Goal: Contribute content: Add original content to the website for others to see

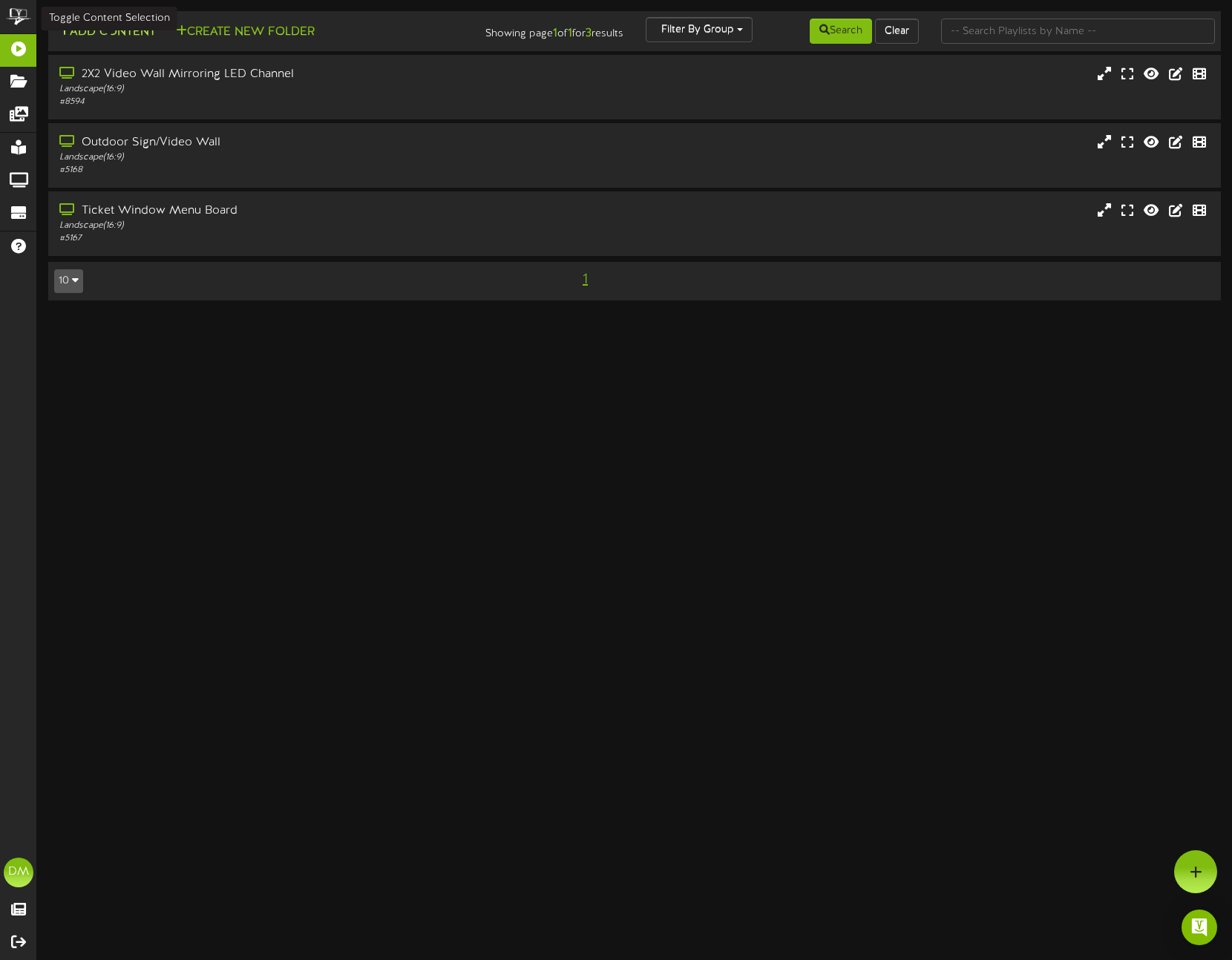
click at [118, 37] on button "Add Content" at bounding box center [107, 31] width 106 height 18
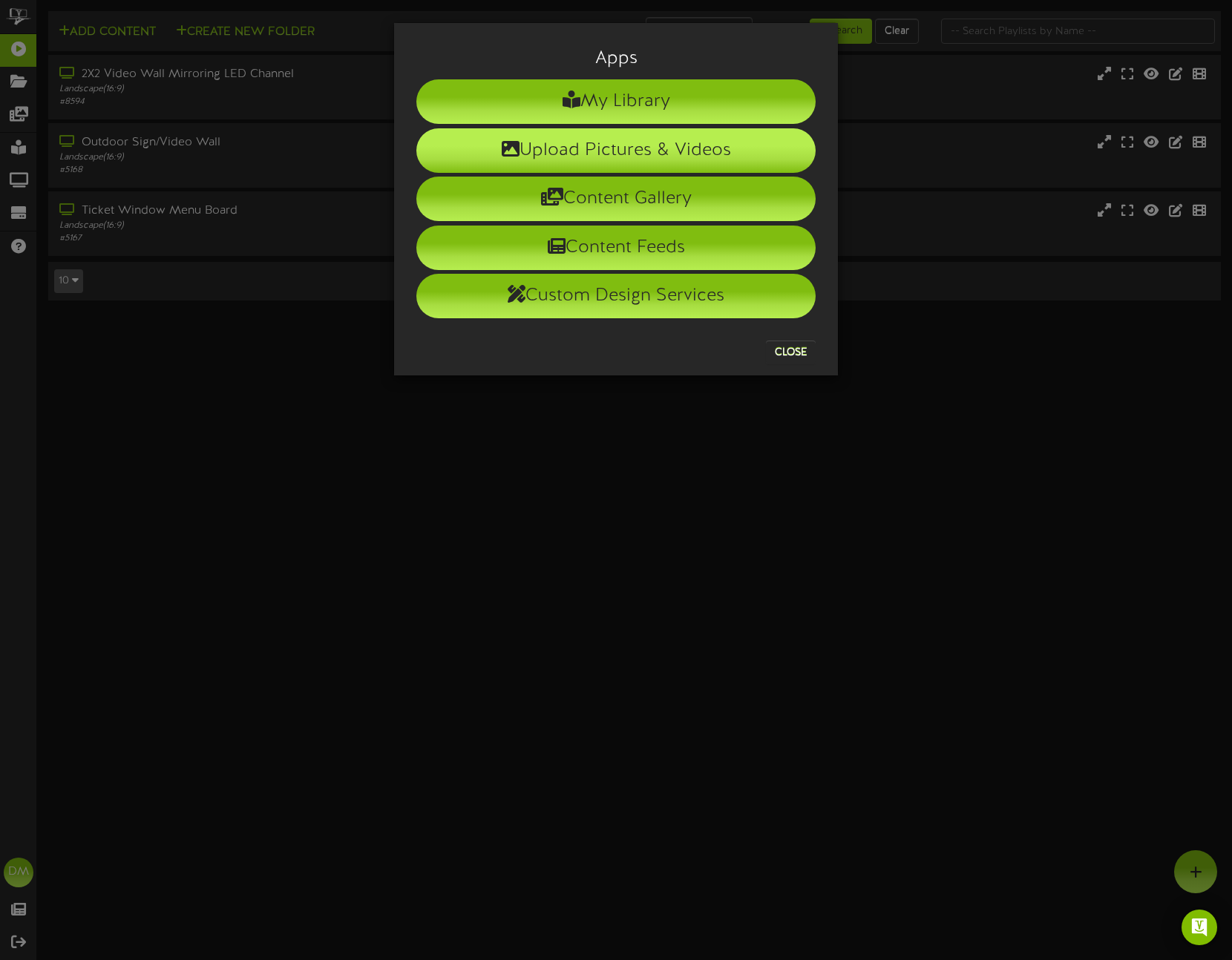
click at [486, 146] on li "Upload Pictures & Videos" at bounding box center [616, 150] width 399 height 45
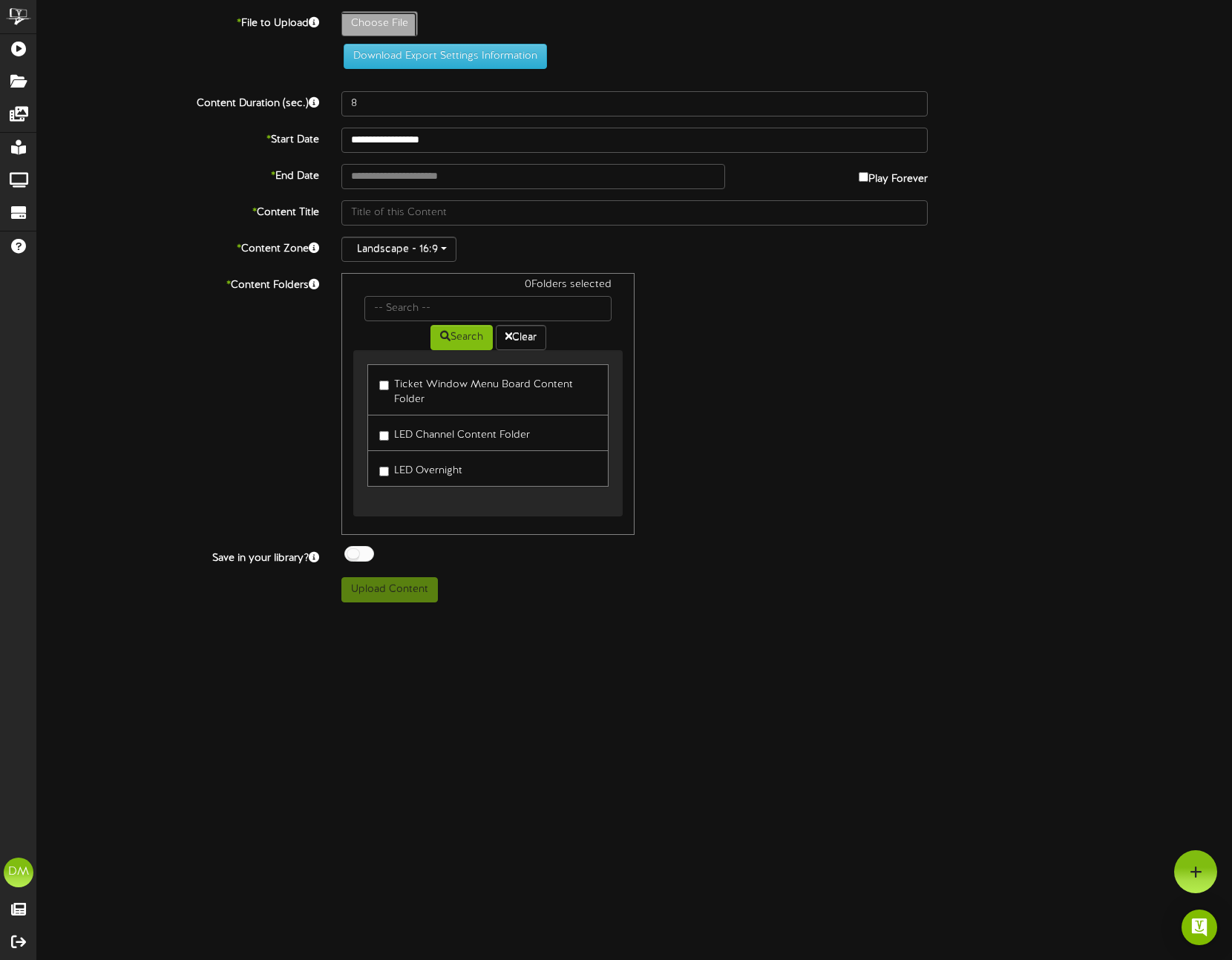
type input "**********"
type input "W-Billboard-ElisabethWykert_CAB-11202025"
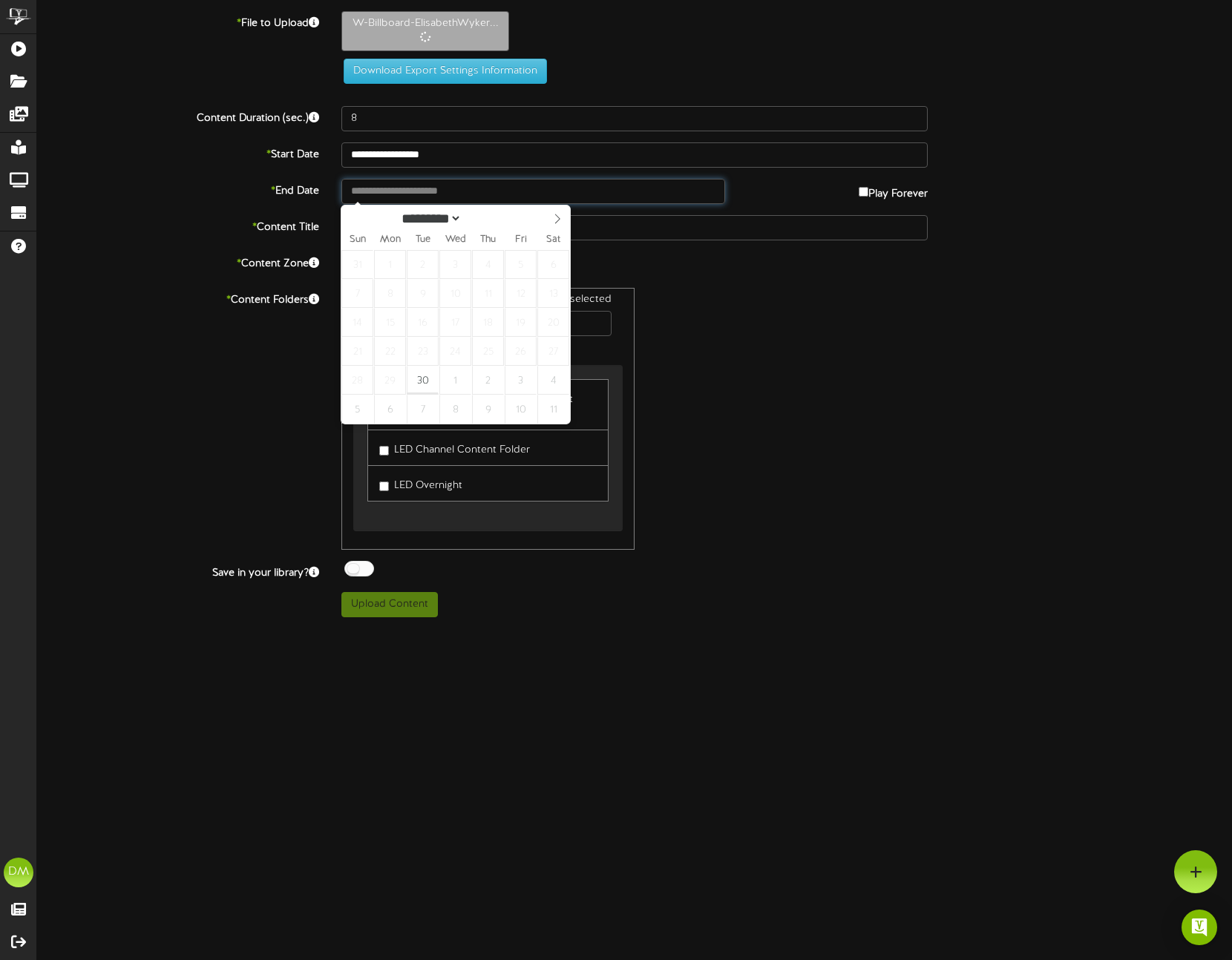
click at [401, 193] on input "text" at bounding box center [533, 191] width 384 height 25
type input "**********"
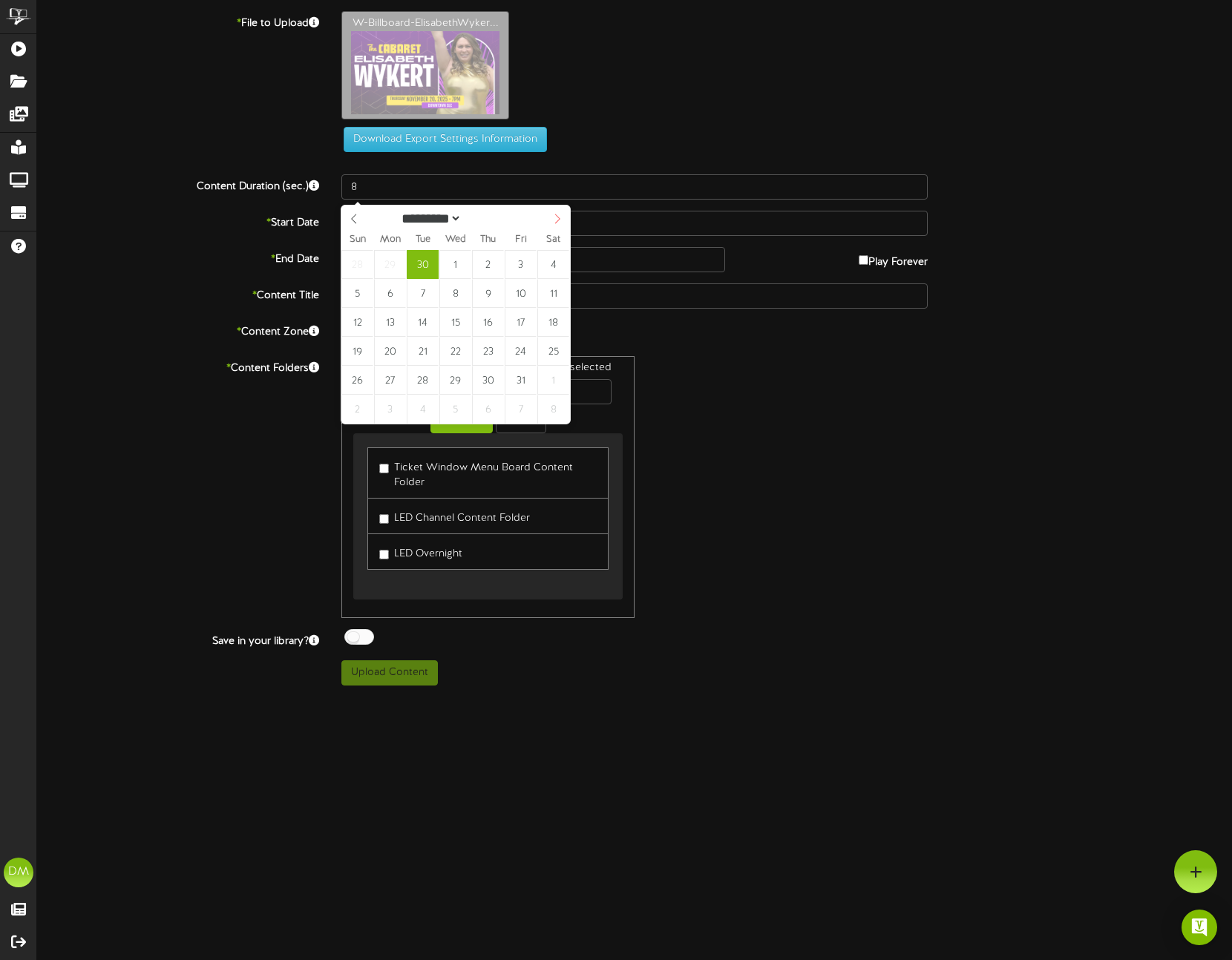
click at [554, 222] on icon at bounding box center [557, 218] width 10 height 10
select select "**"
click at [554, 222] on icon at bounding box center [557, 218] width 10 height 10
type input "**********"
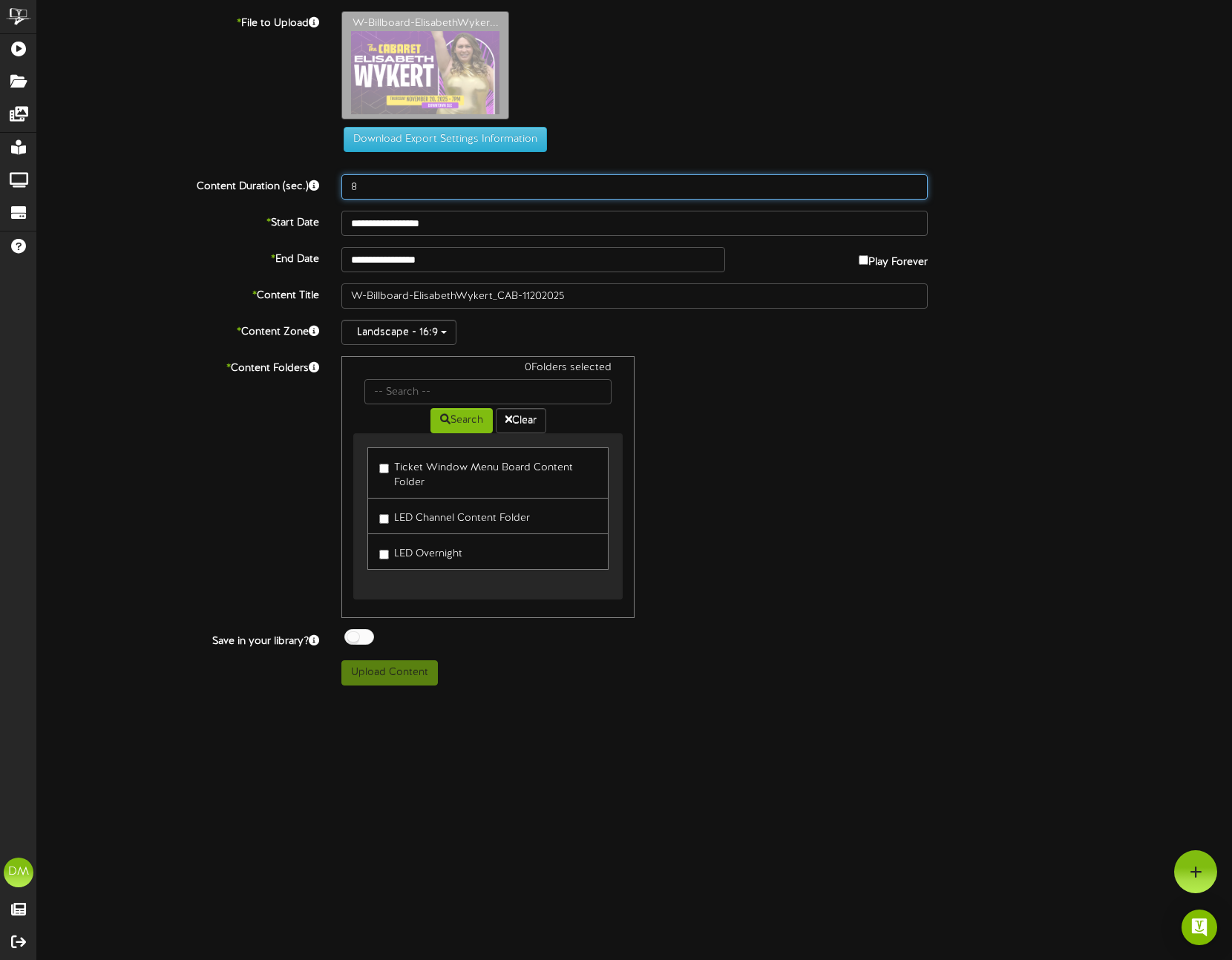
drag, startPoint x: 362, startPoint y: 183, endPoint x: 304, endPoint y: 163, distance: 61.4
click at [304, 163] on div "**********" at bounding box center [635, 349] width 1195 height 674
type input "5"
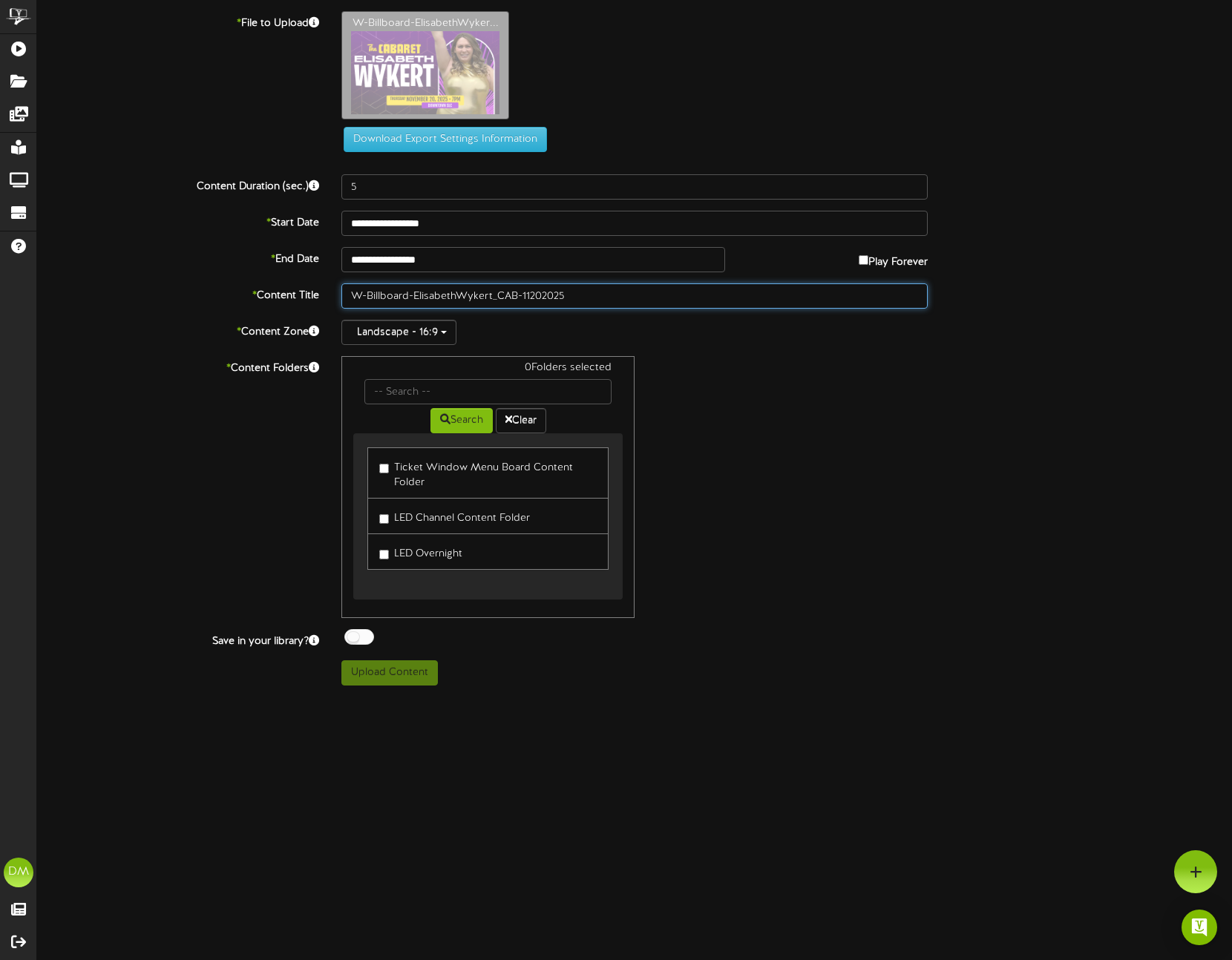
drag, startPoint x: 413, startPoint y: 291, endPoint x: 330, endPoint y: 277, distance: 84.2
click at [330, 277] on div "**********" at bounding box center [635, 349] width 1195 height 674
click at [395, 295] on input "ElisabethWykert_CAB-11202025" at bounding box center [634, 296] width 586 height 25
drag, startPoint x: 435, startPoint y: 298, endPoint x: 460, endPoint y: 297, distance: 25.0
click at [460, 297] on input "[PERSON_NAME]-11202025" at bounding box center [634, 296] width 586 height 25
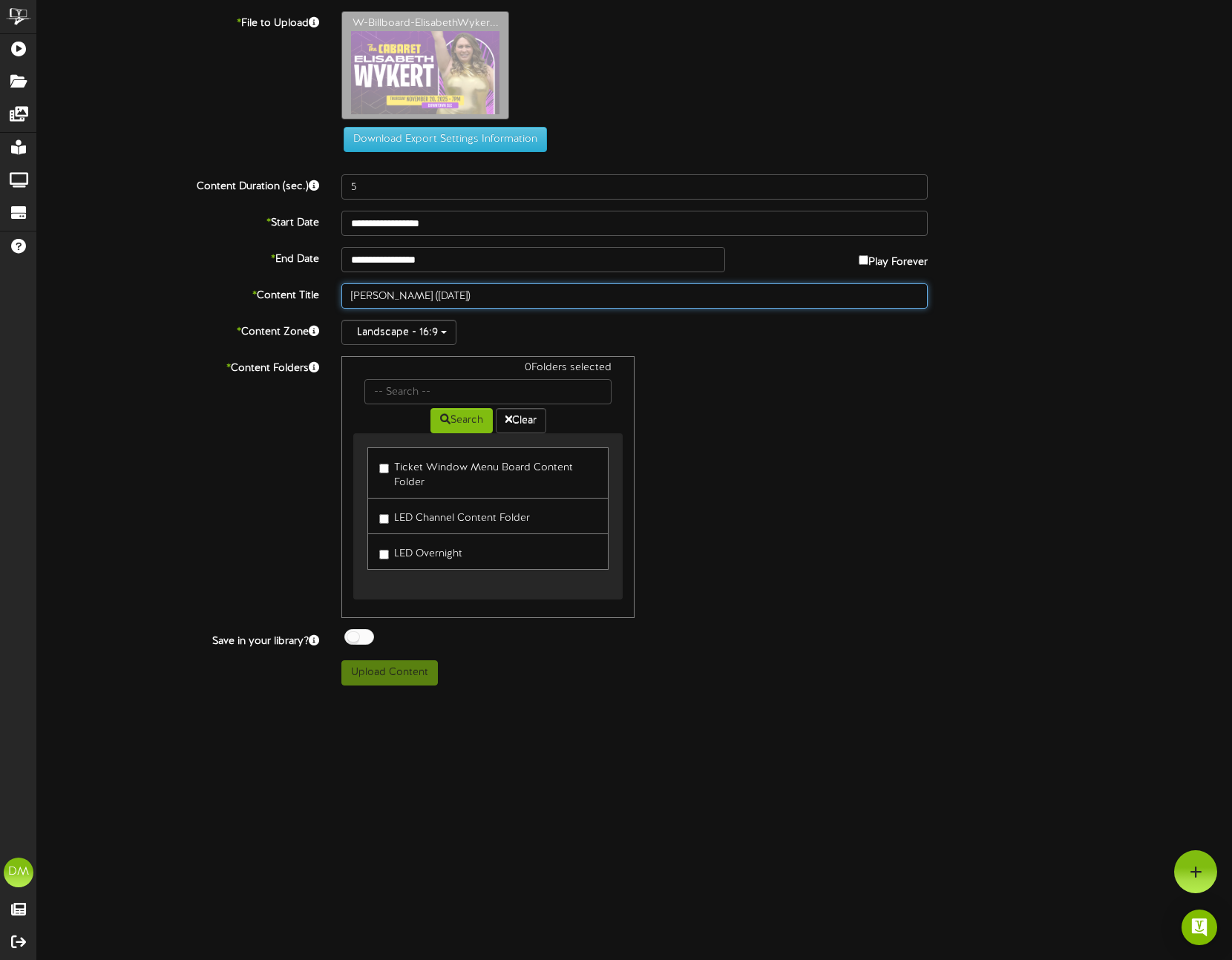
type input "[PERSON_NAME] ([DATE])"
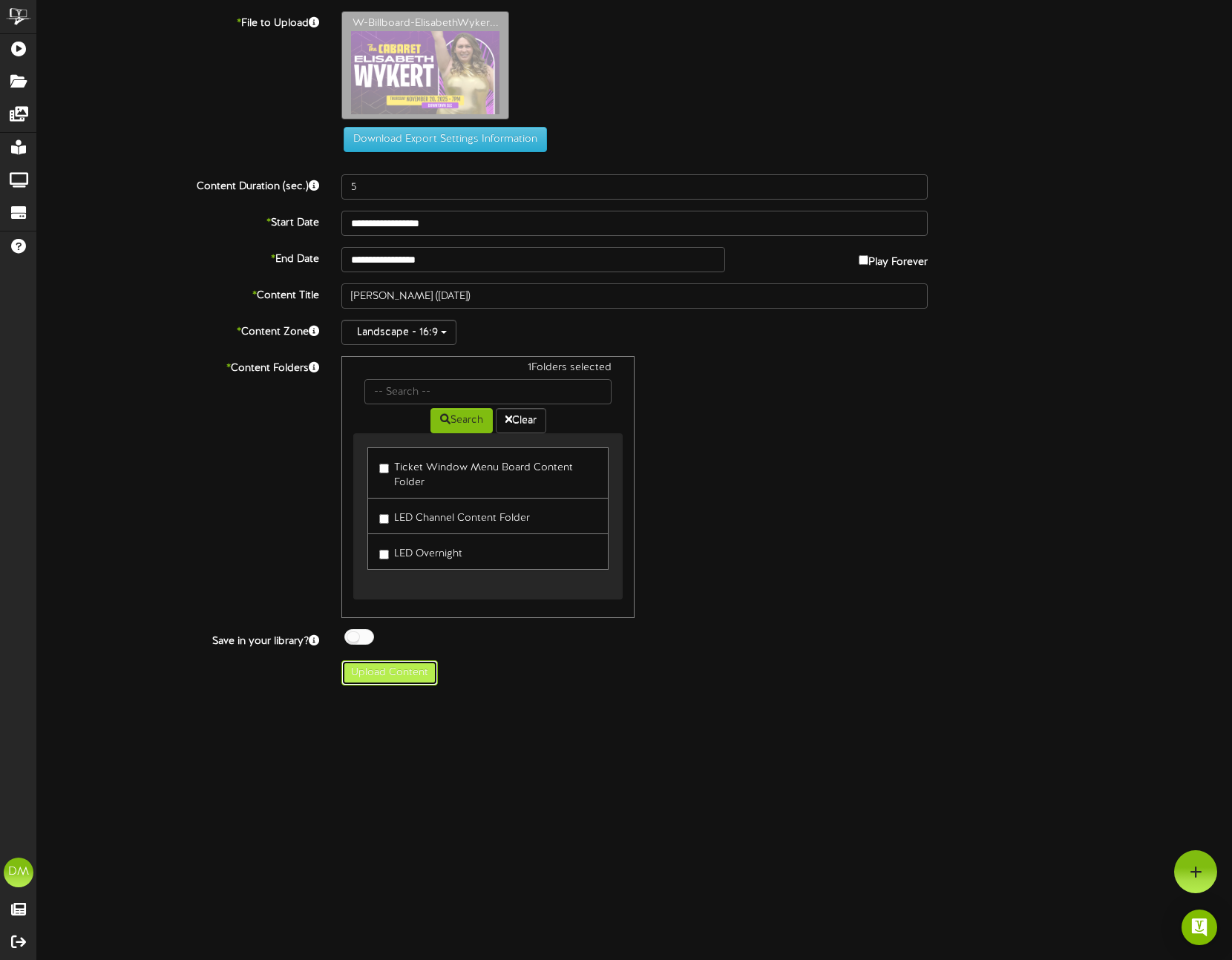
click at [379, 683] on button "Upload Content" at bounding box center [389, 672] width 96 height 25
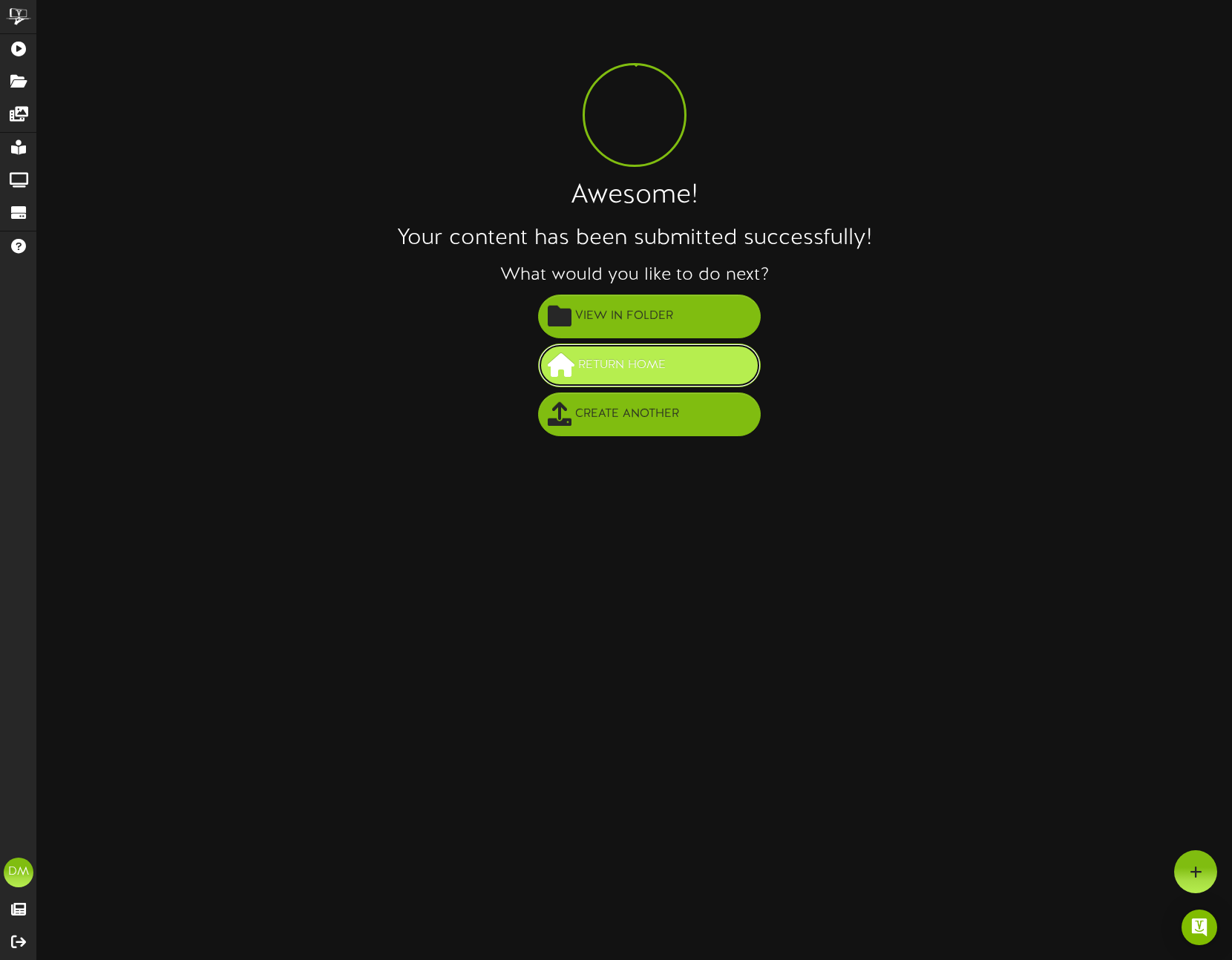
click at [585, 353] on span "Return Home" at bounding box center [622, 366] width 95 height 25
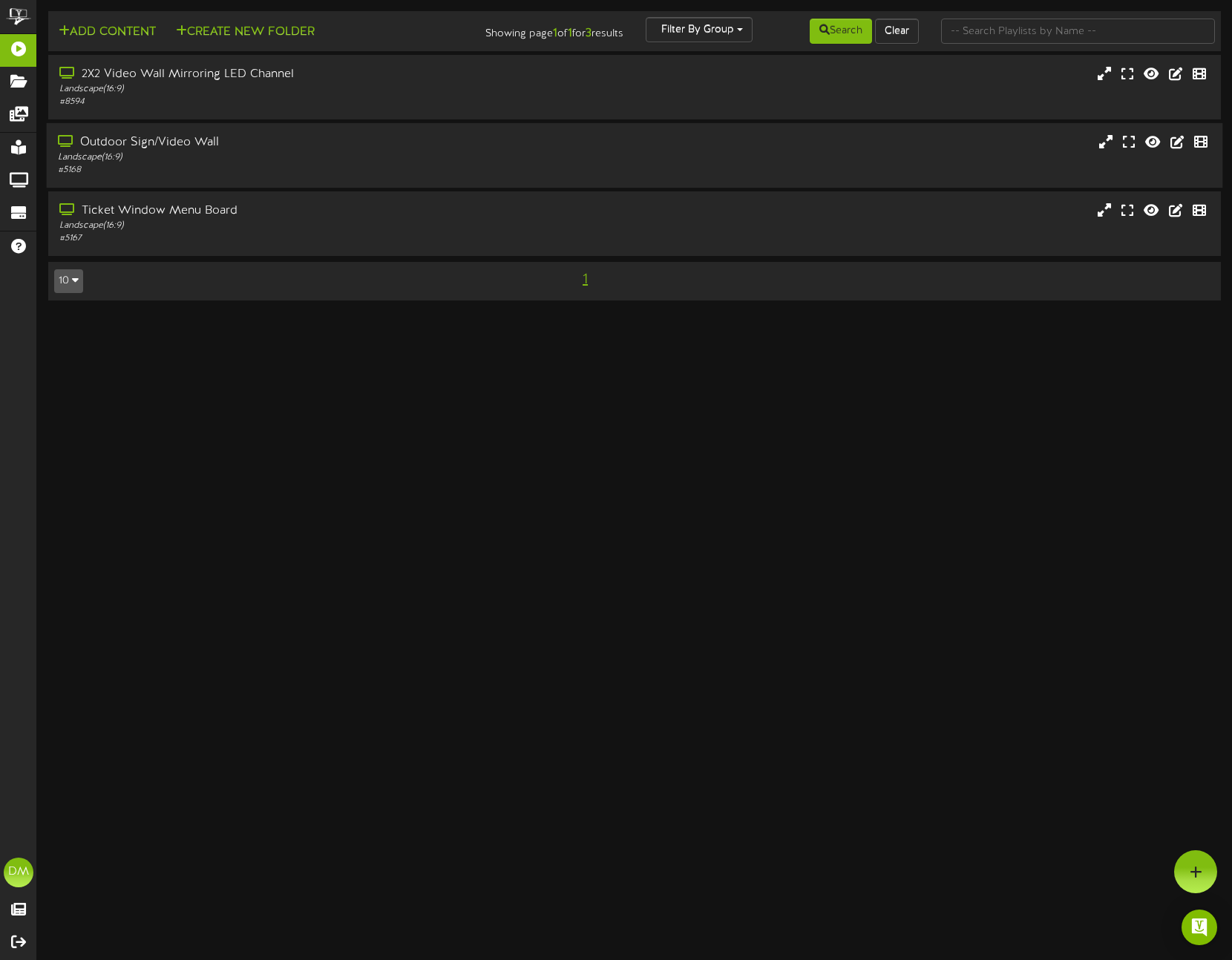
drag, startPoint x: 183, startPoint y: 159, endPoint x: 186, endPoint y: 173, distance: 14.3
click at [183, 160] on div "Landscape ( 16:9 )" at bounding box center [292, 157] width 468 height 12
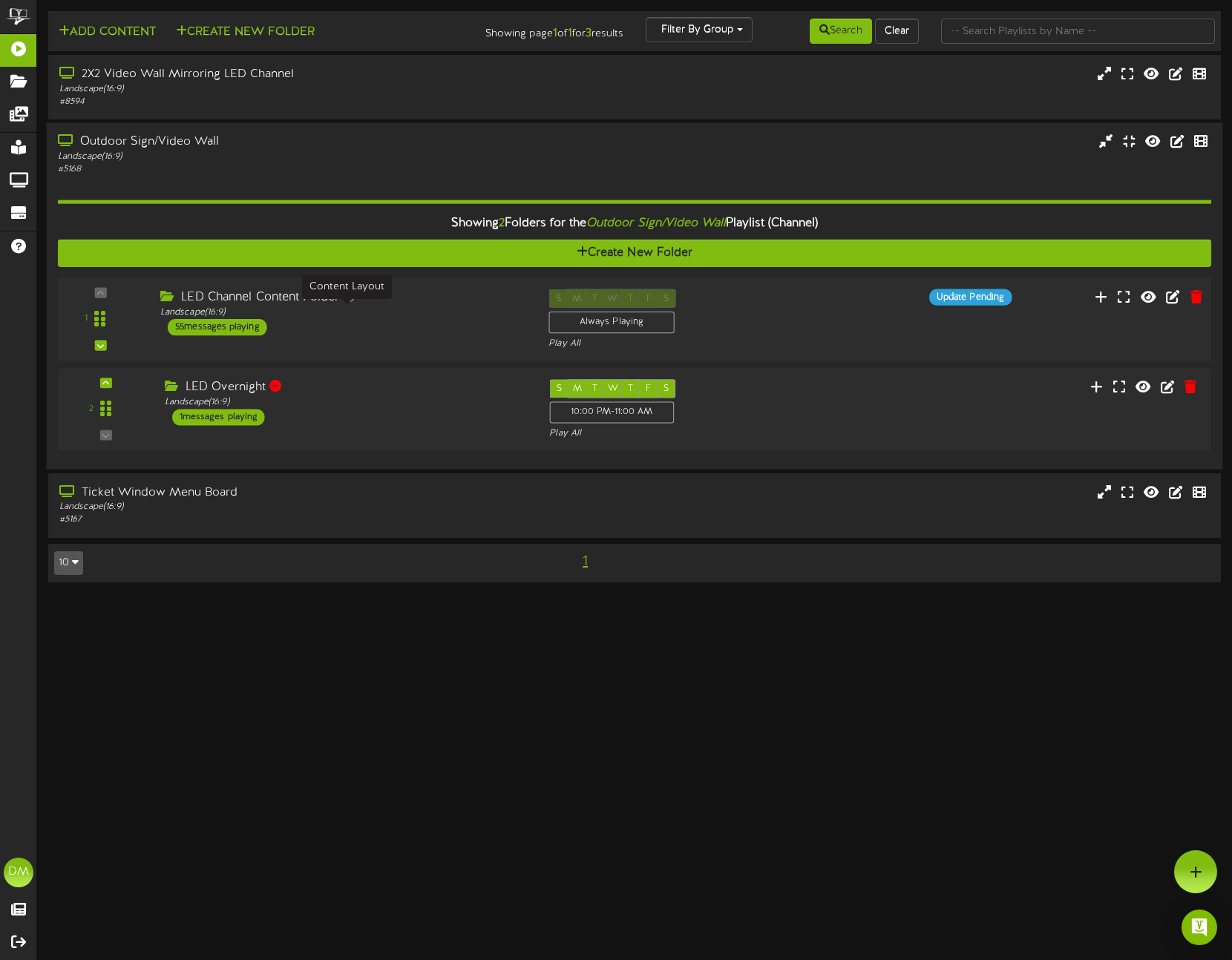
click at [299, 310] on div "Landscape ( 16:9 )" at bounding box center [343, 312] width 366 height 12
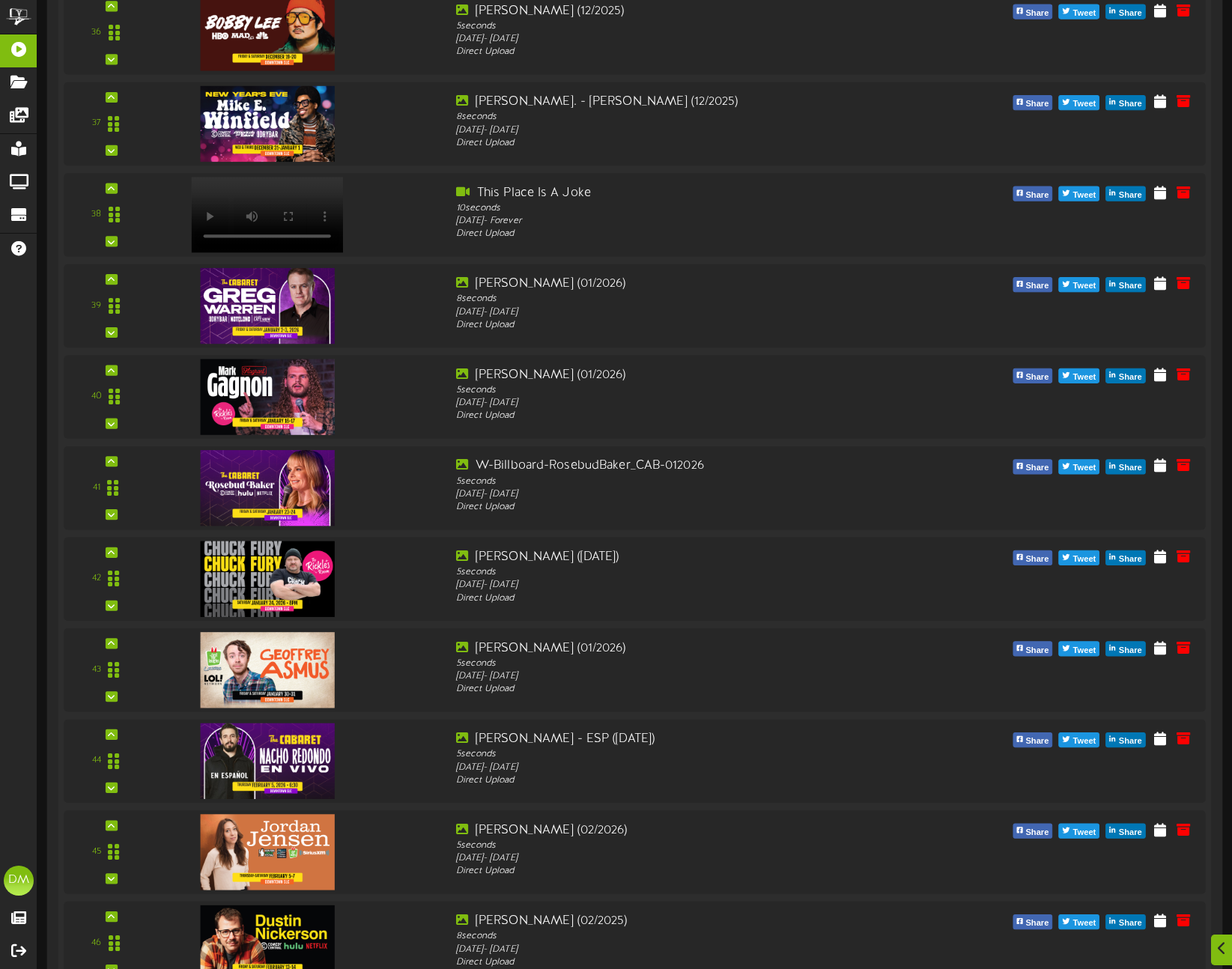
scroll to position [4669, 0]
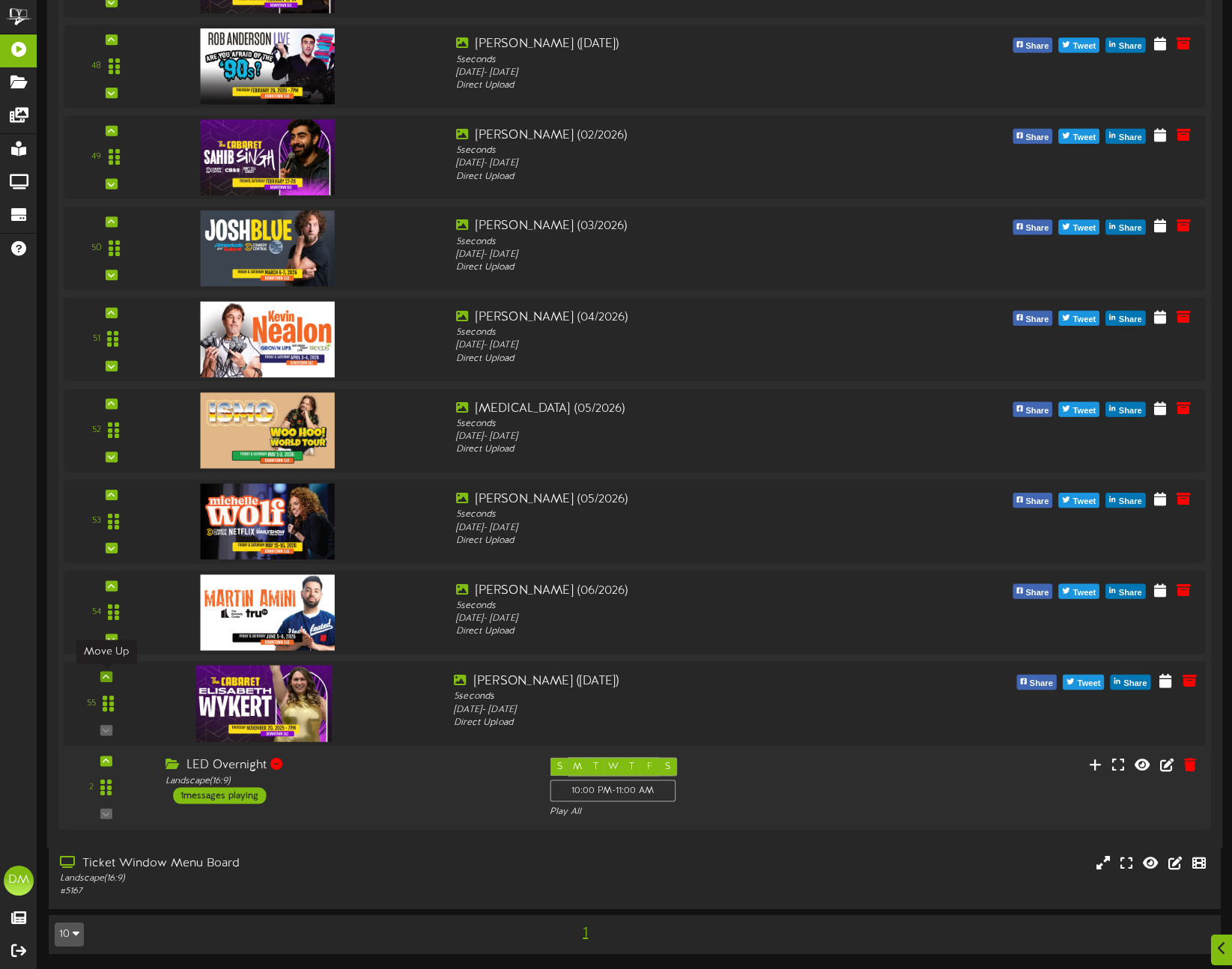
click at [104, 678] on icon at bounding box center [106, 677] width 7 height 8
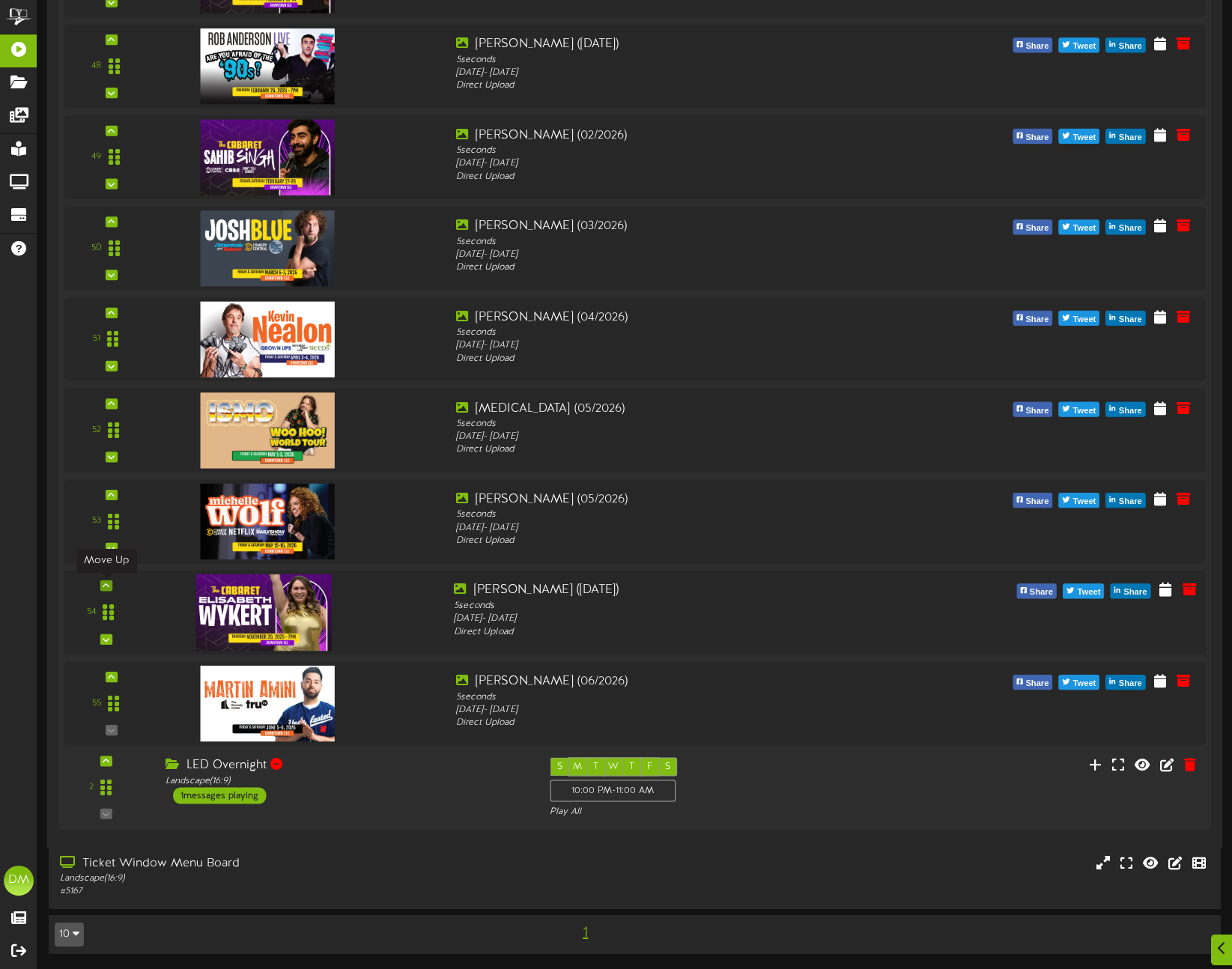
click at [108, 586] on icon at bounding box center [106, 585] width 7 height 8
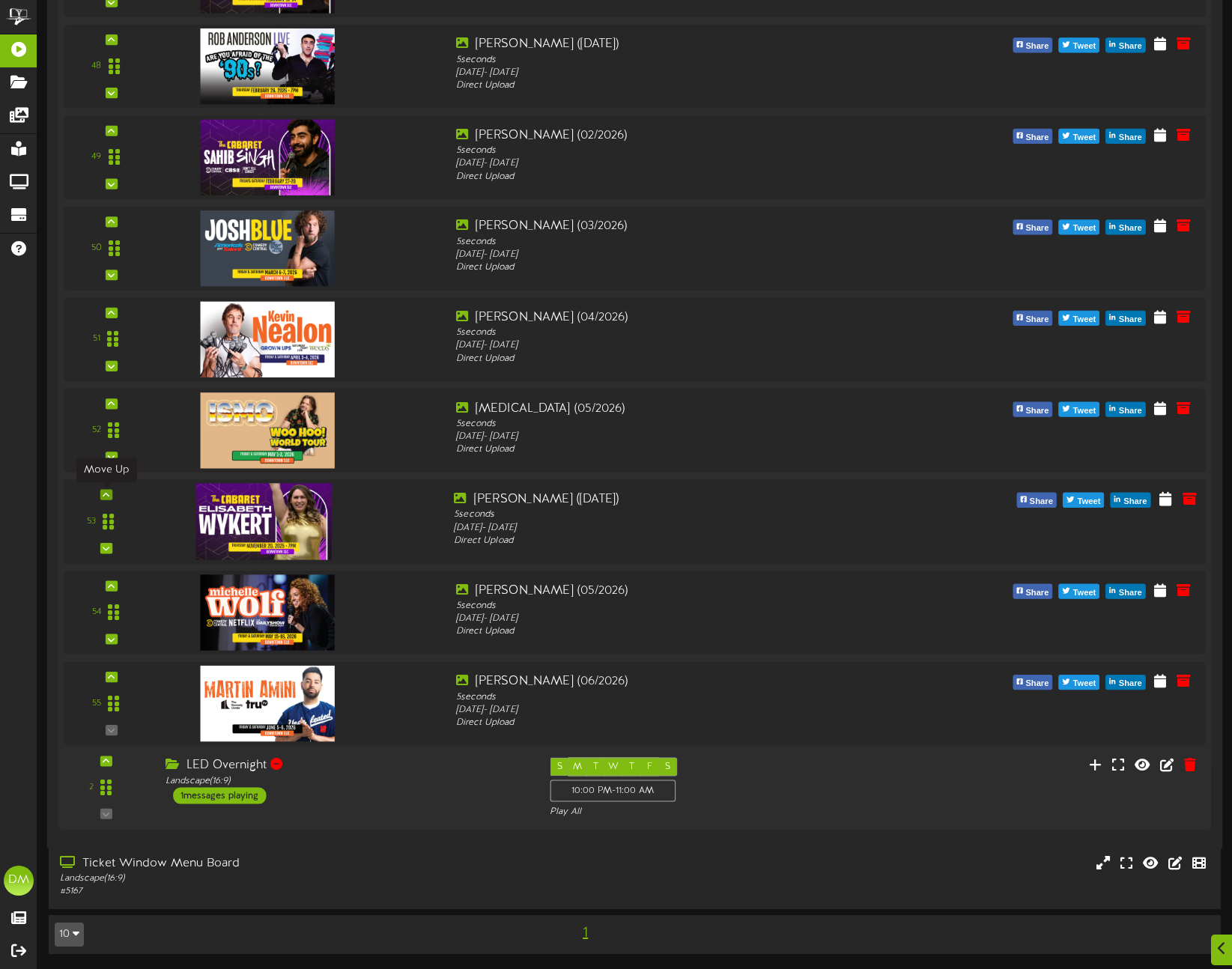
click at [106, 495] on icon at bounding box center [106, 494] width 7 height 8
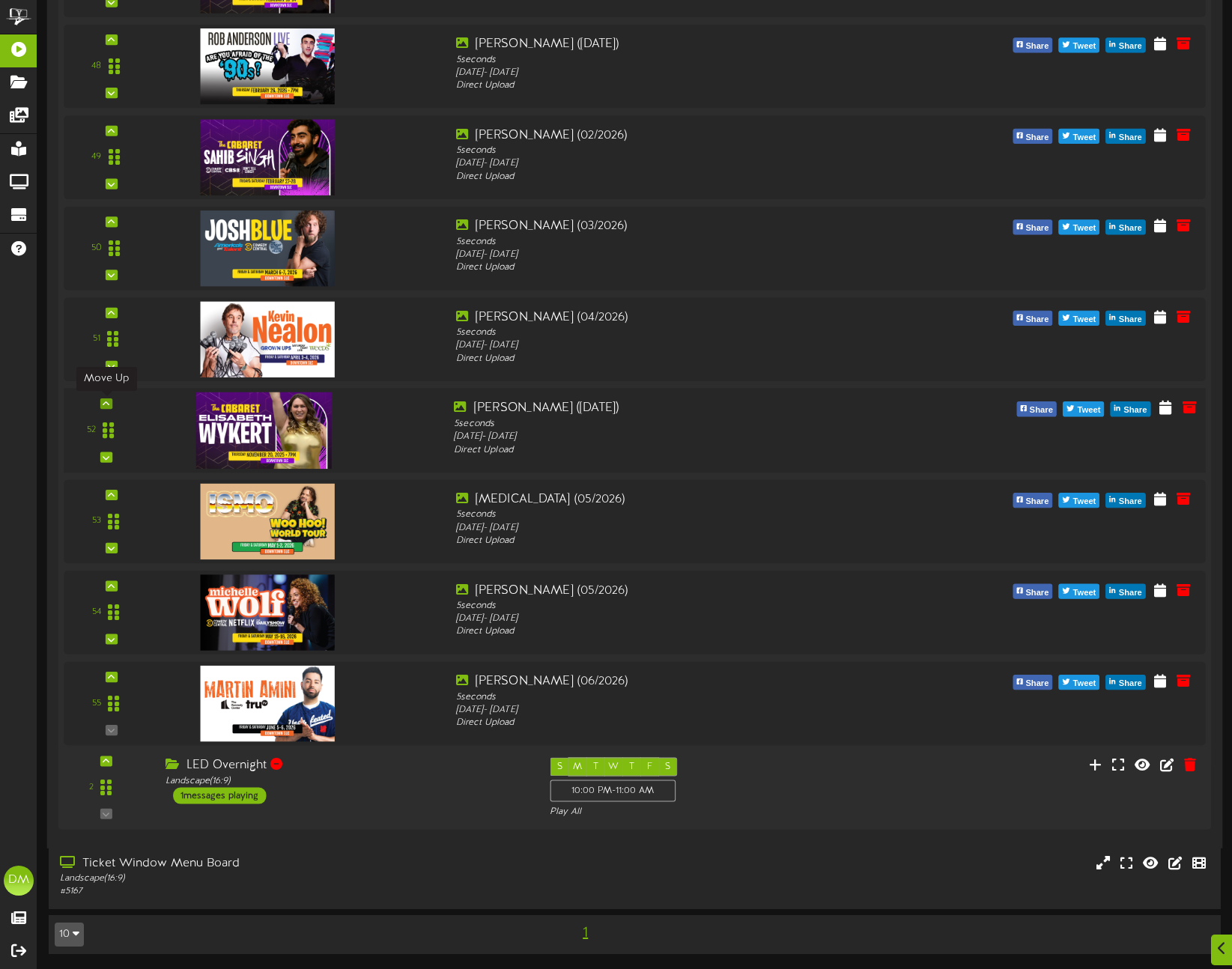
click at [111, 404] on div at bounding box center [106, 403] width 12 height 11
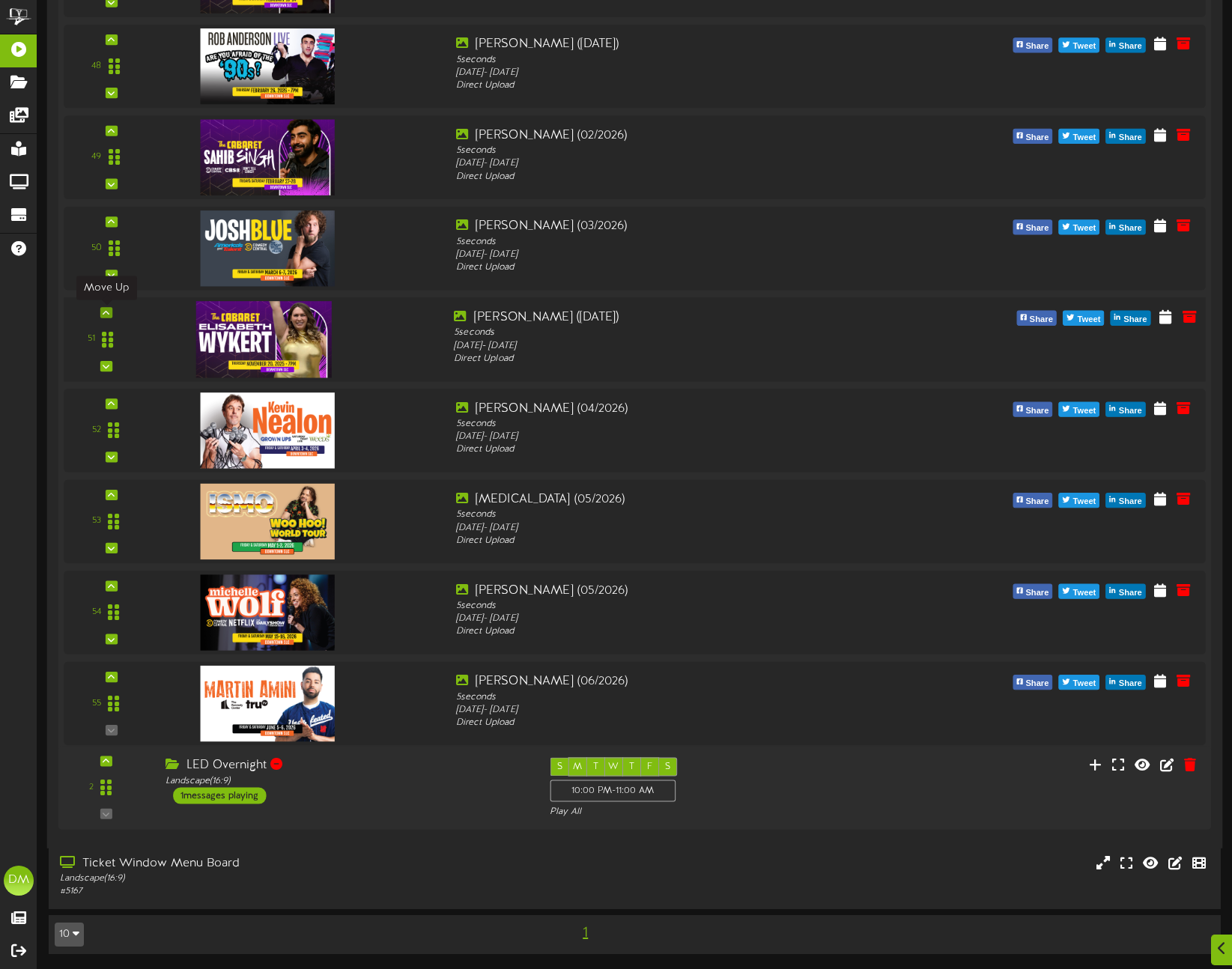
click at [107, 309] on icon at bounding box center [106, 312] width 7 height 8
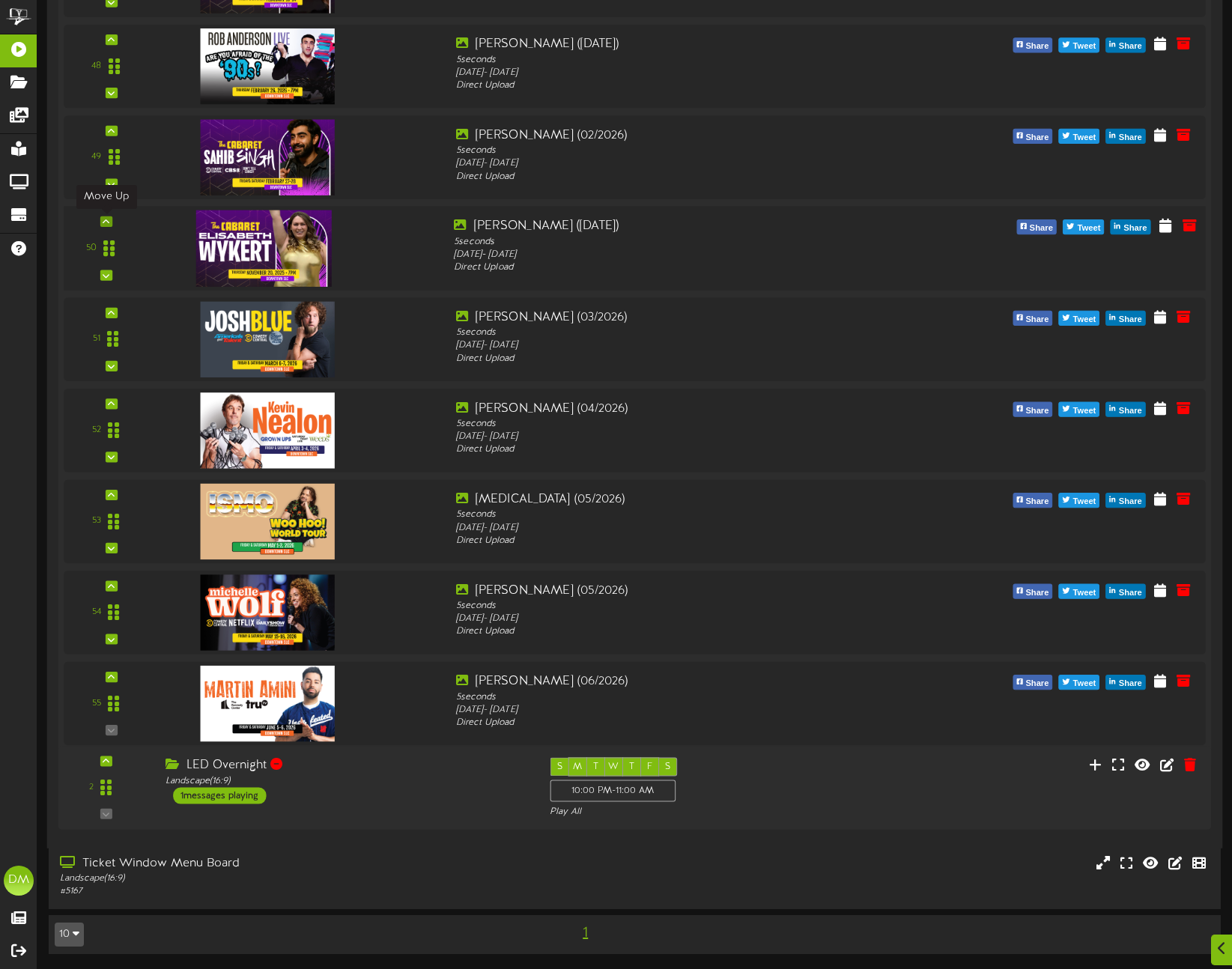
click at [108, 220] on icon at bounding box center [106, 222] width 7 height 8
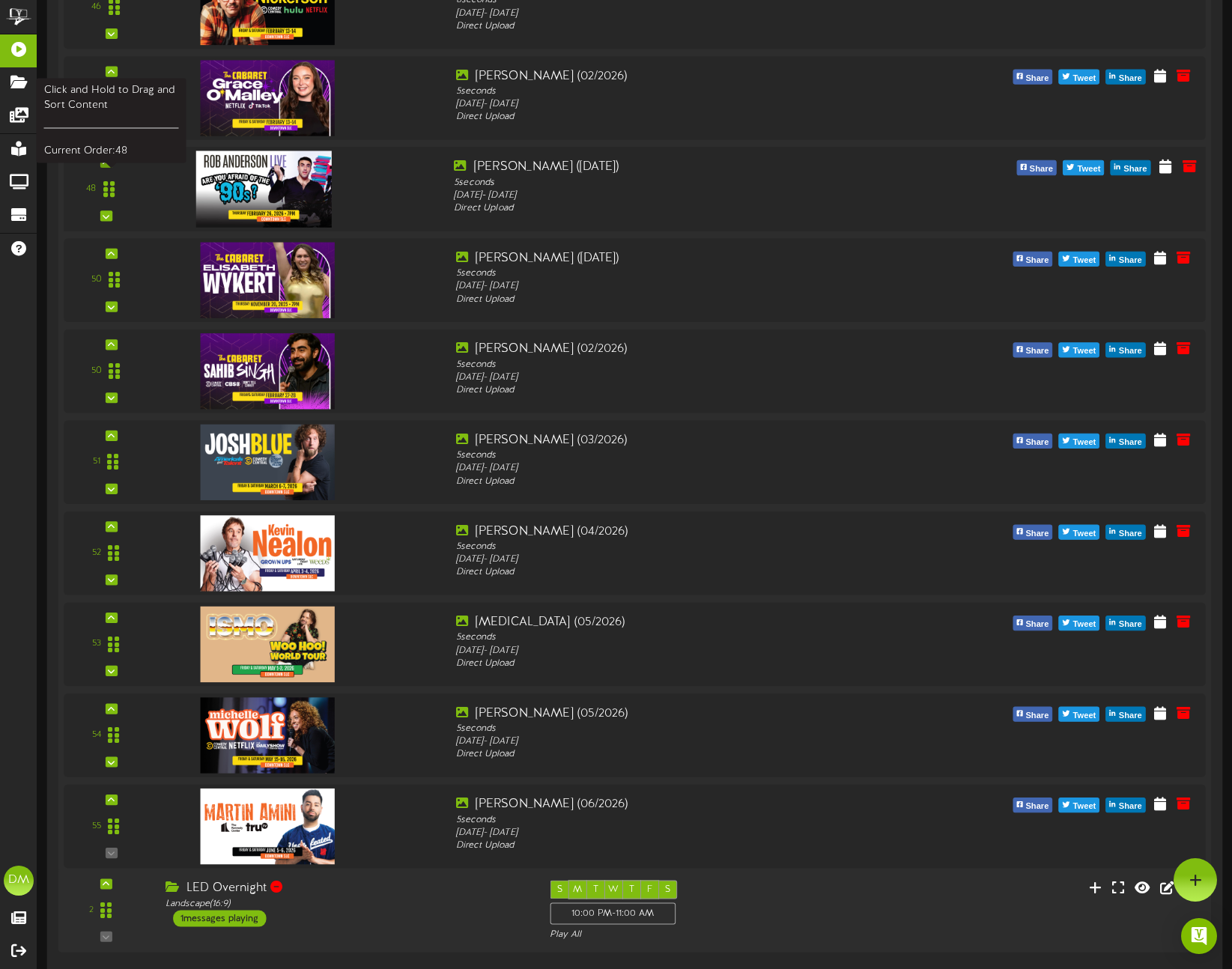
scroll to position [4460, 0]
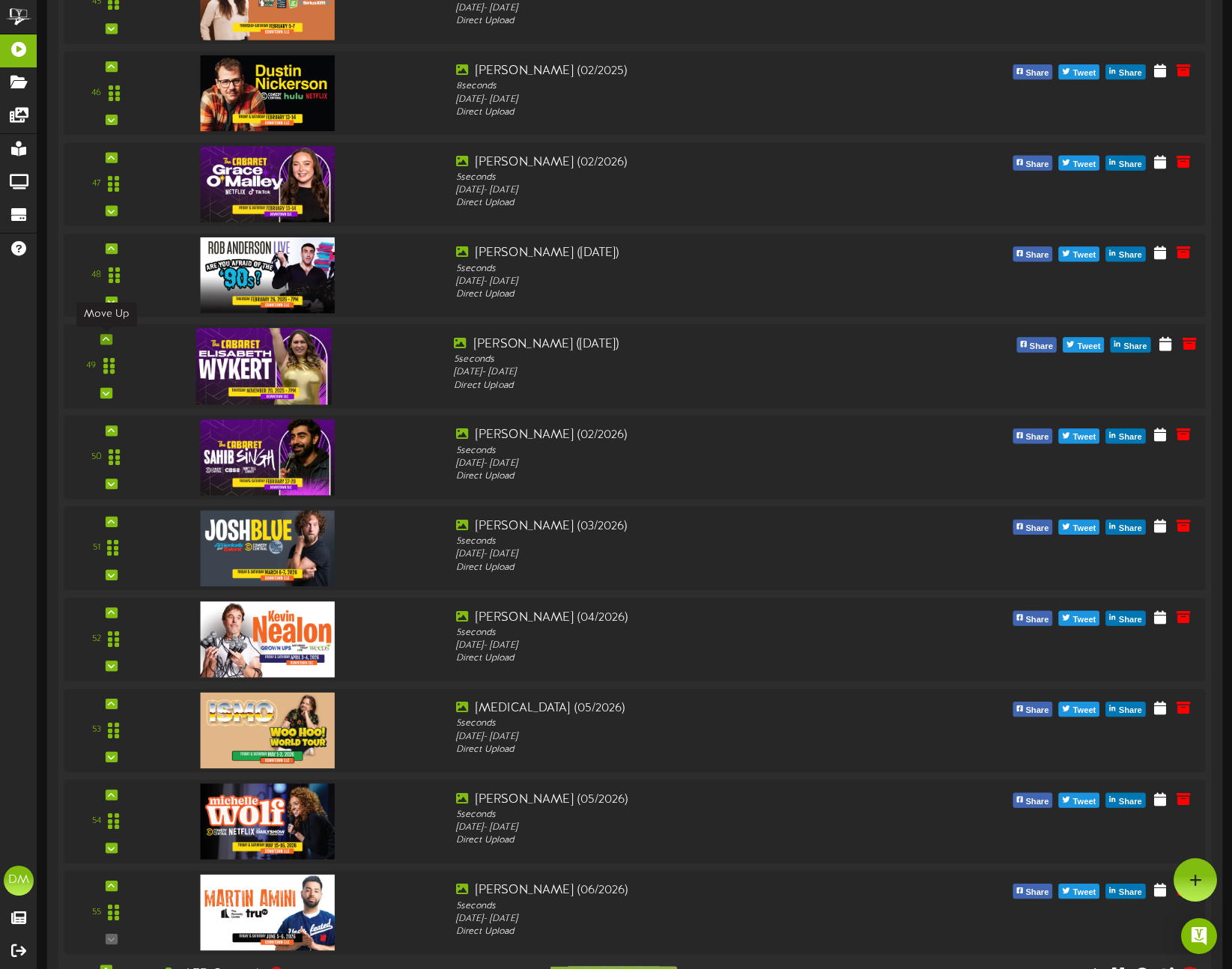
click at [103, 336] on icon at bounding box center [106, 339] width 7 height 8
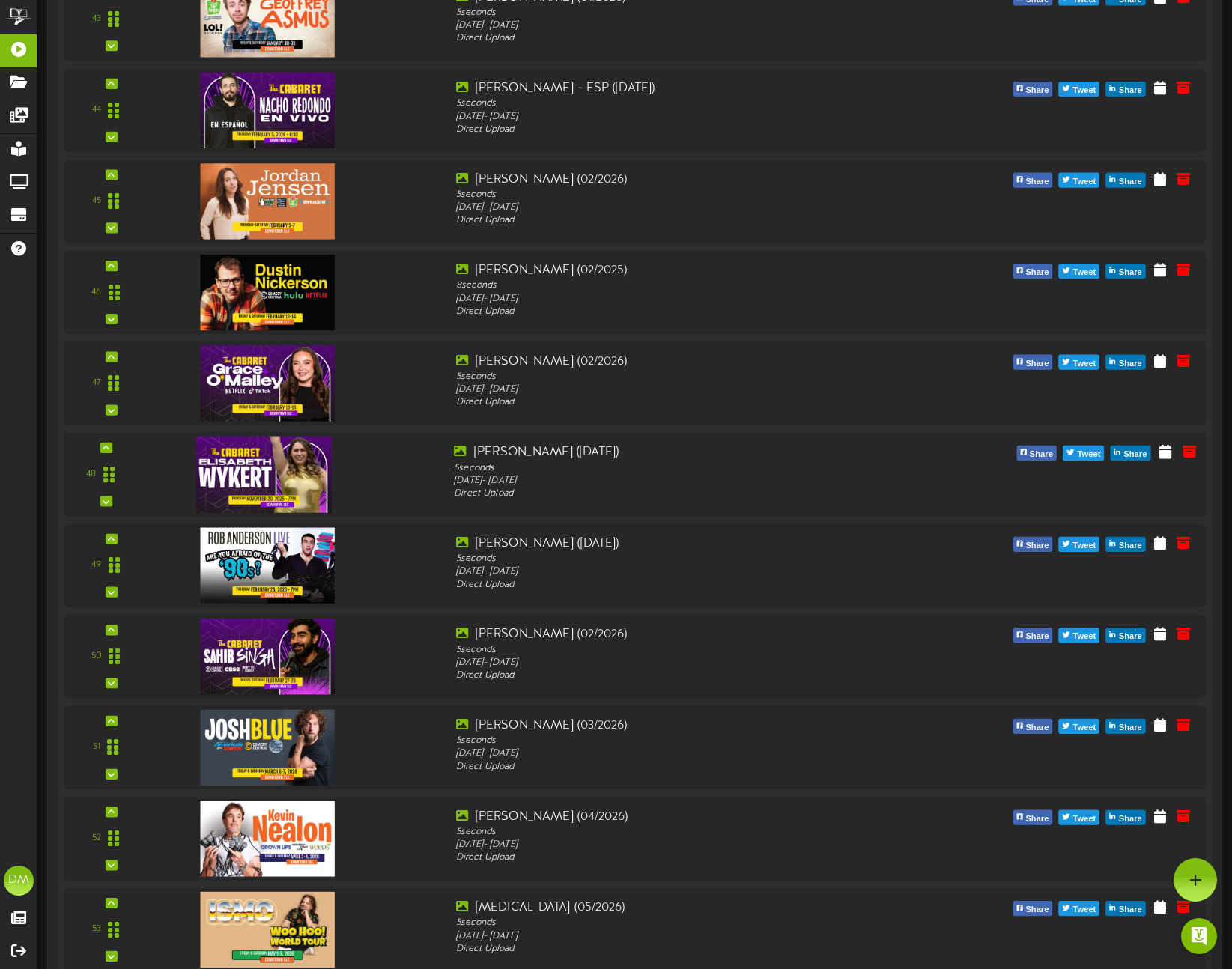
scroll to position [4249, 0]
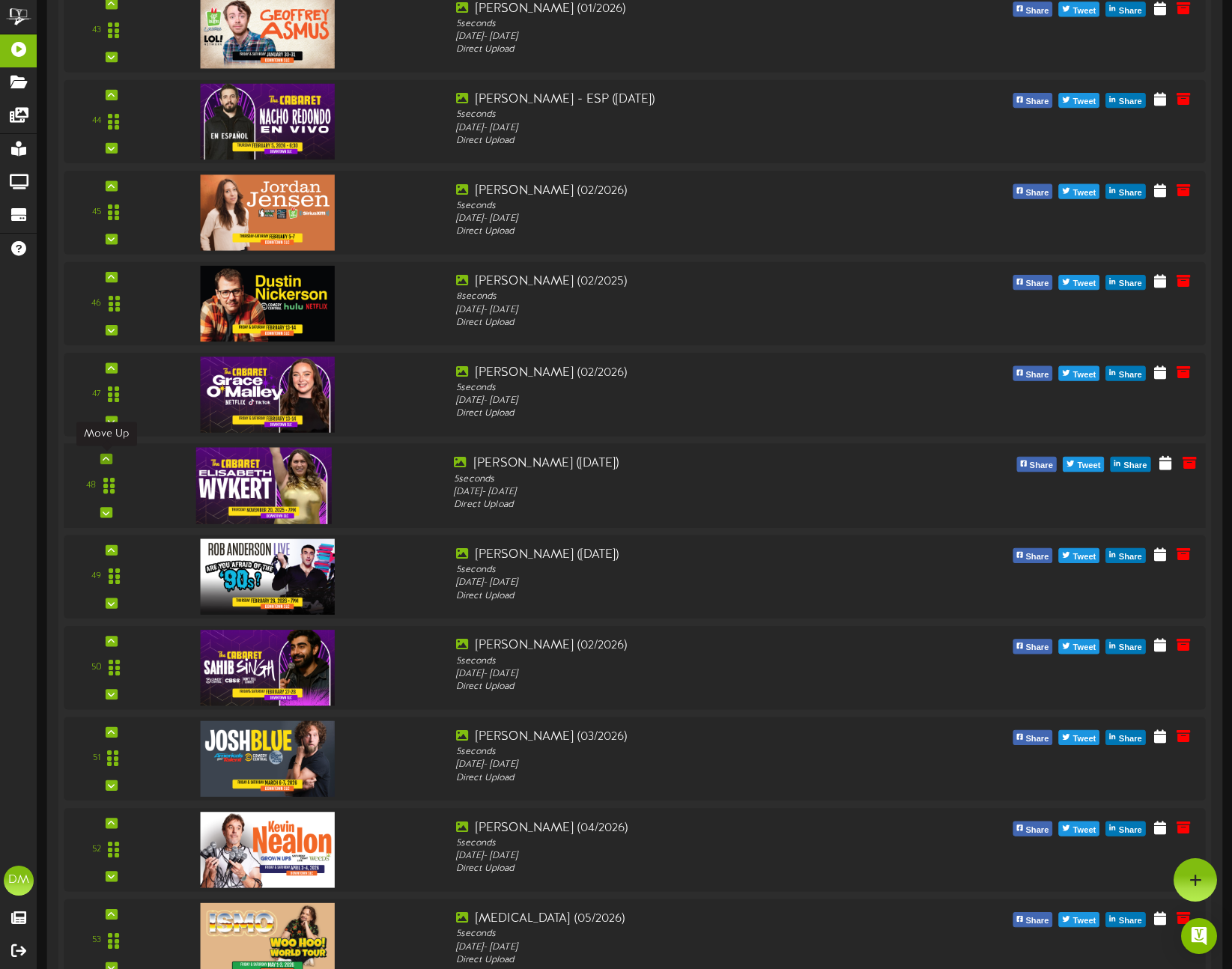
click at [107, 456] on icon at bounding box center [106, 460] width 7 height 8
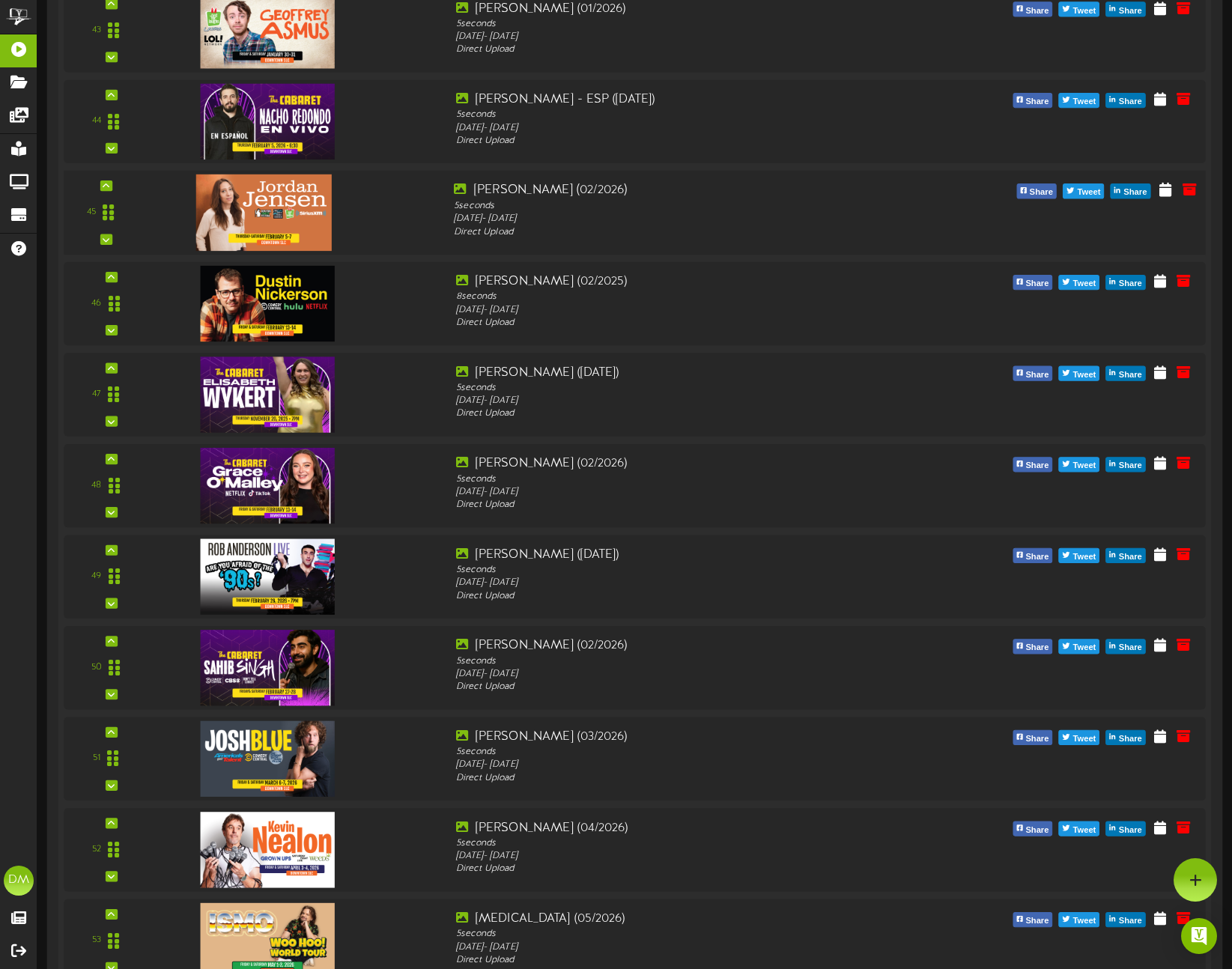
scroll to position [4113, 0]
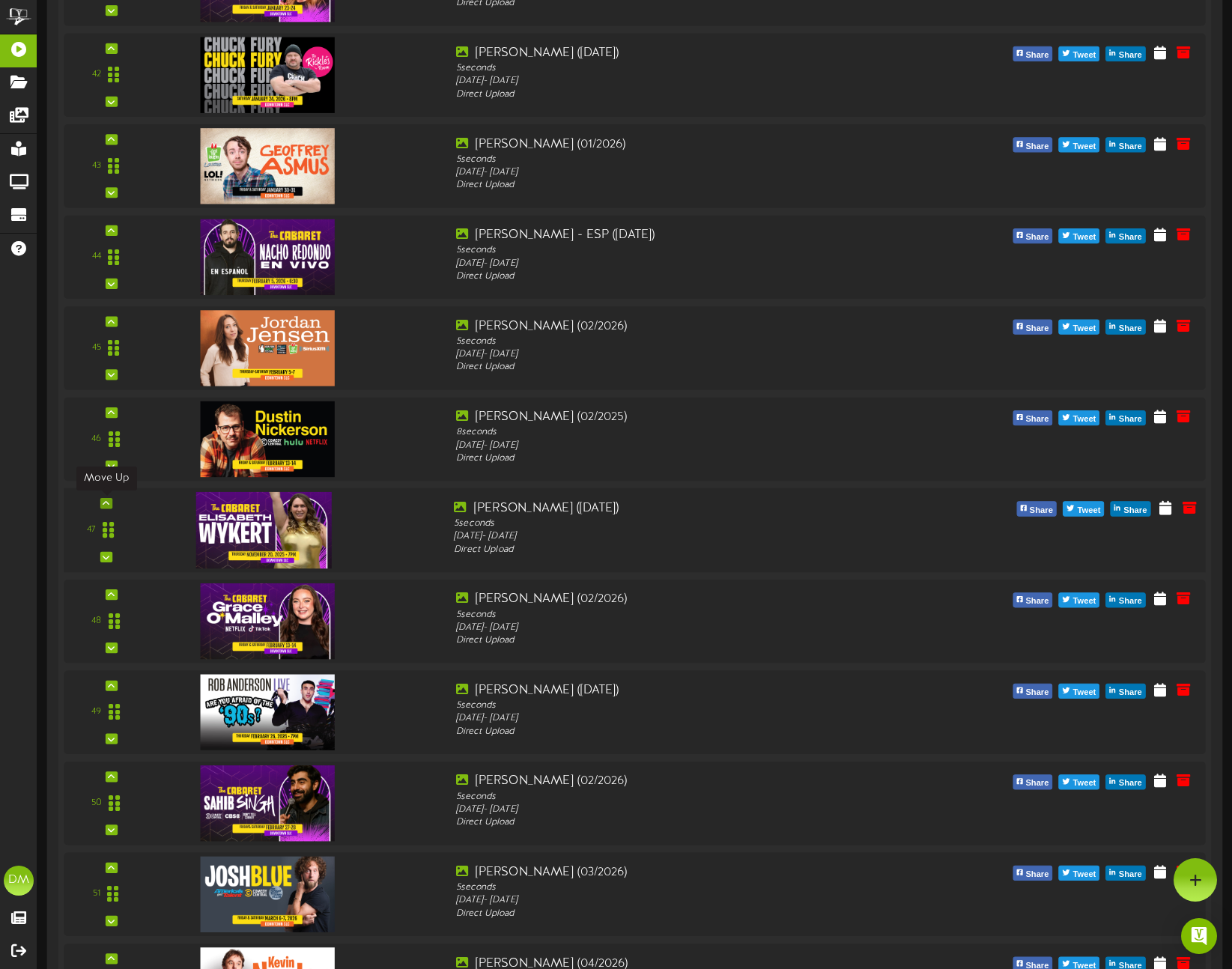
click at [104, 501] on icon at bounding box center [106, 504] width 7 height 8
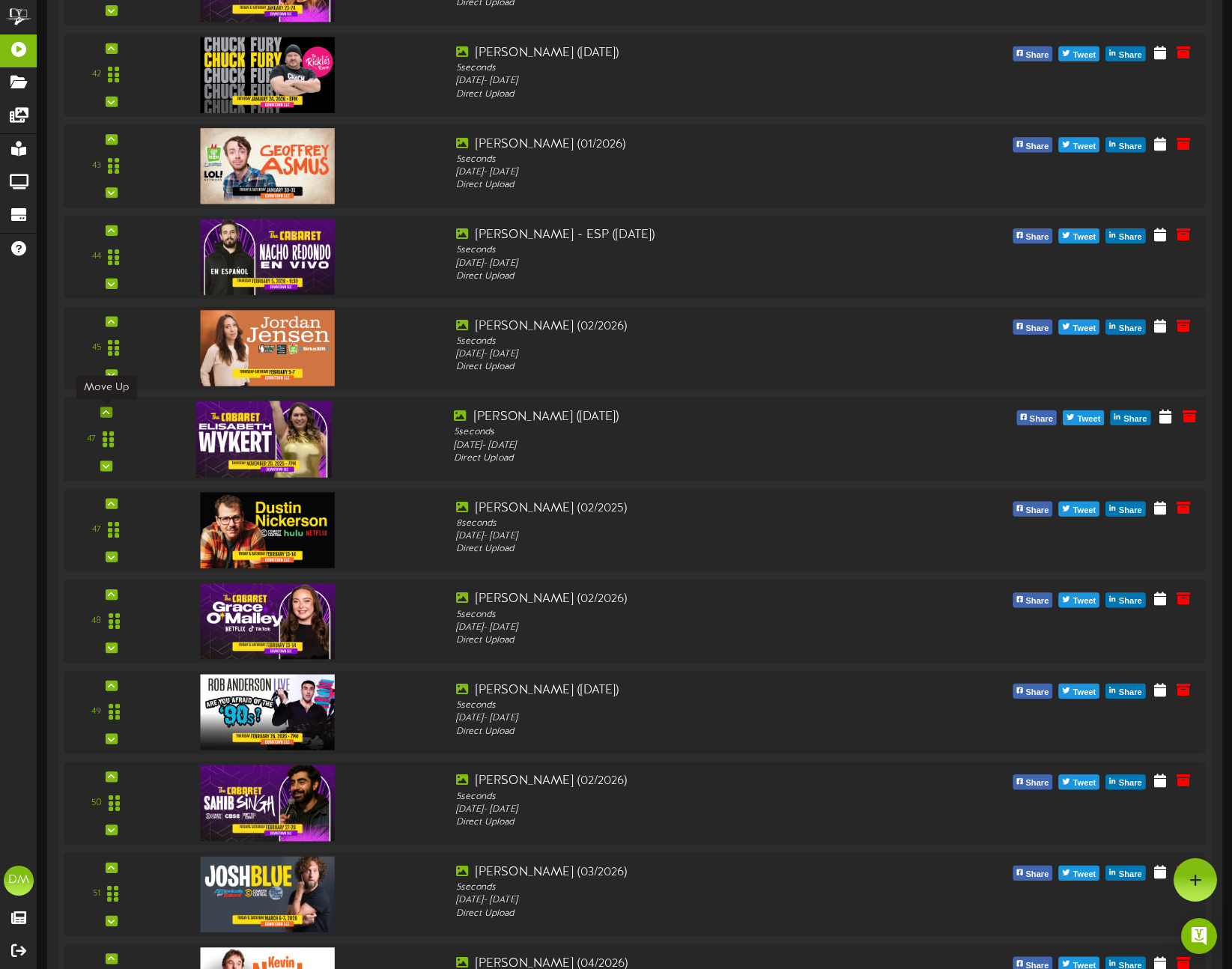
click at [109, 410] on icon at bounding box center [106, 412] width 7 height 8
click at [108, 414] on icon at bounding box center [106, 412] width 7 height 8
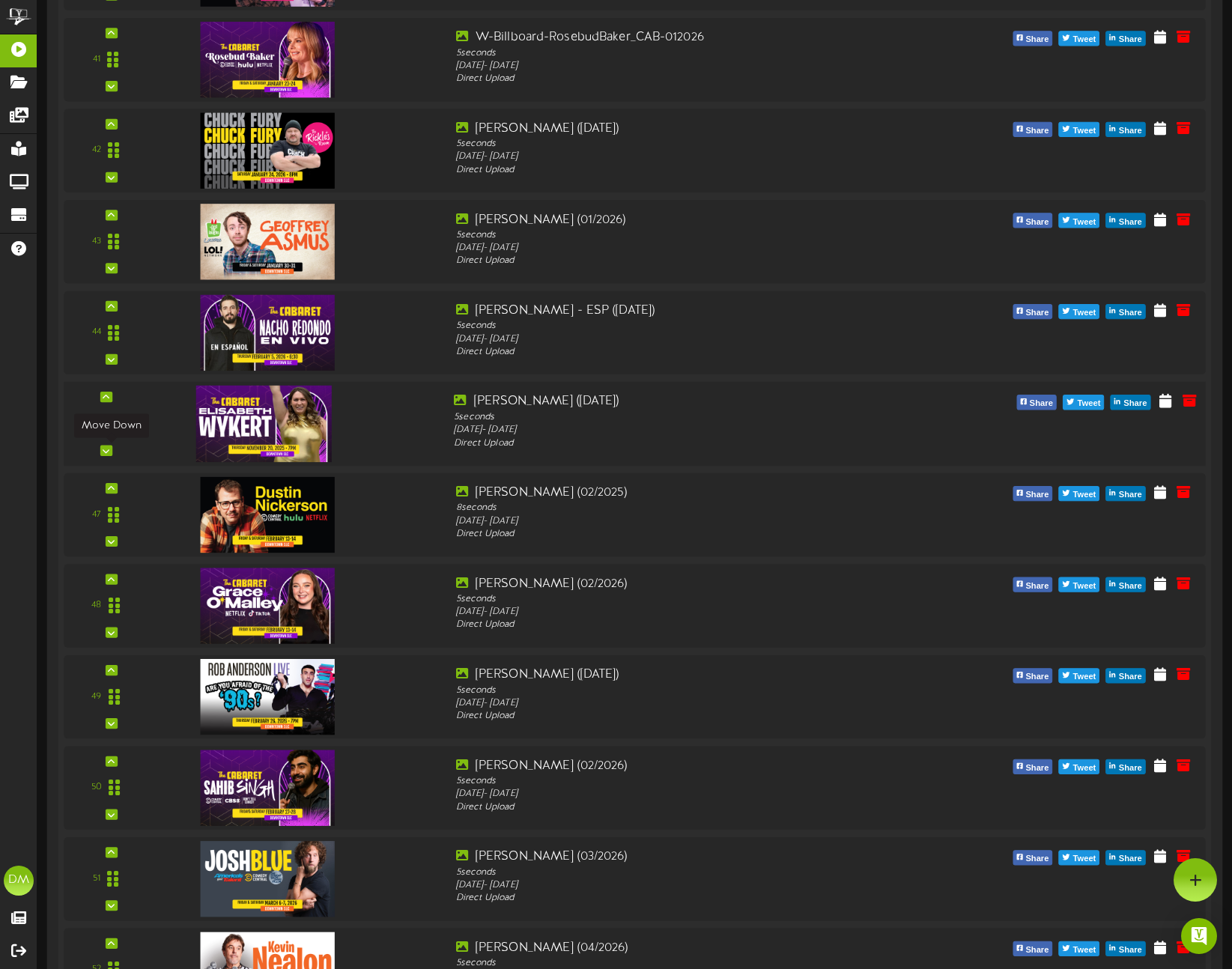
scroll to position [4031, 0]
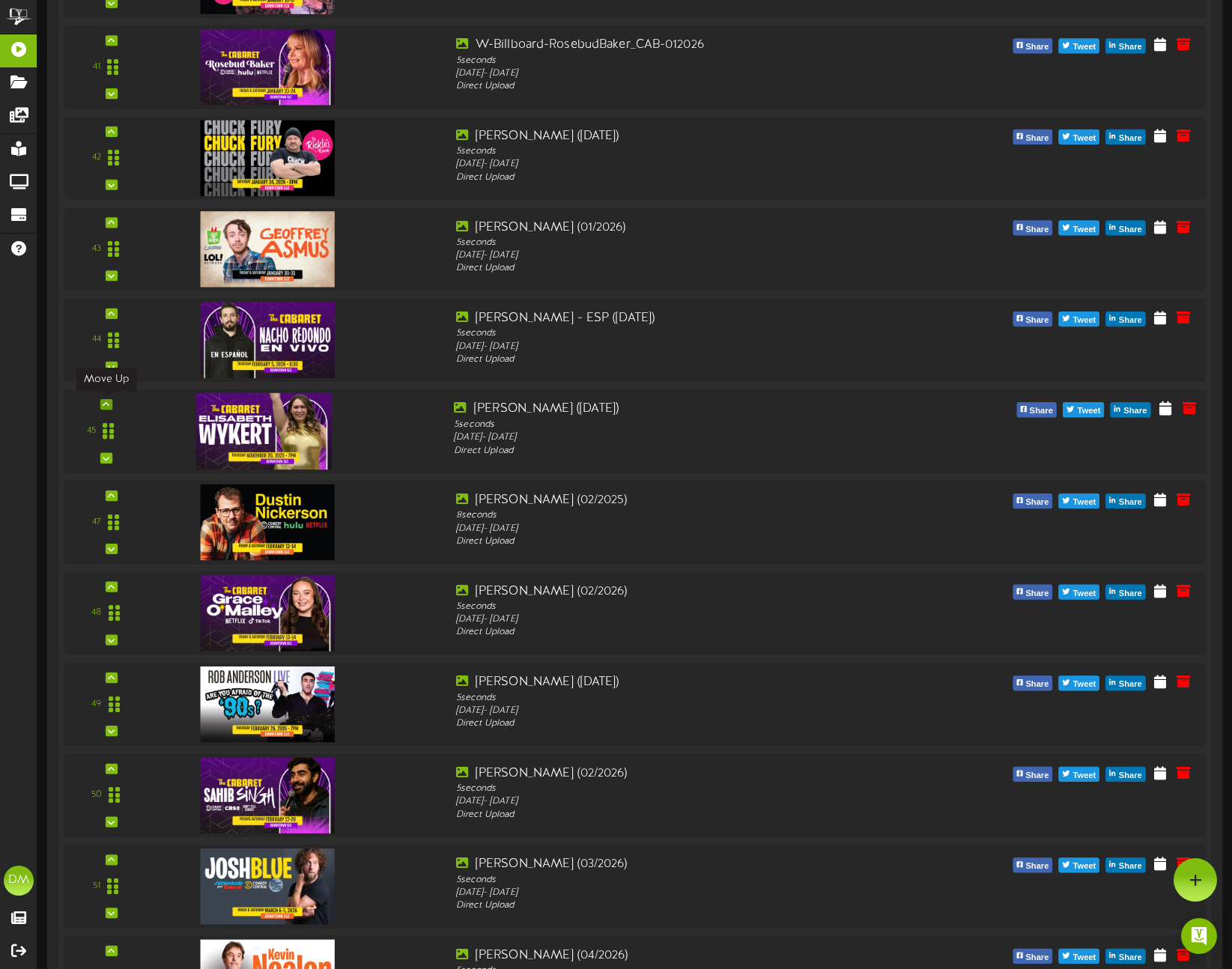
click at [106, 403] on icon at bounding box center [106, 405] width 7 height 8
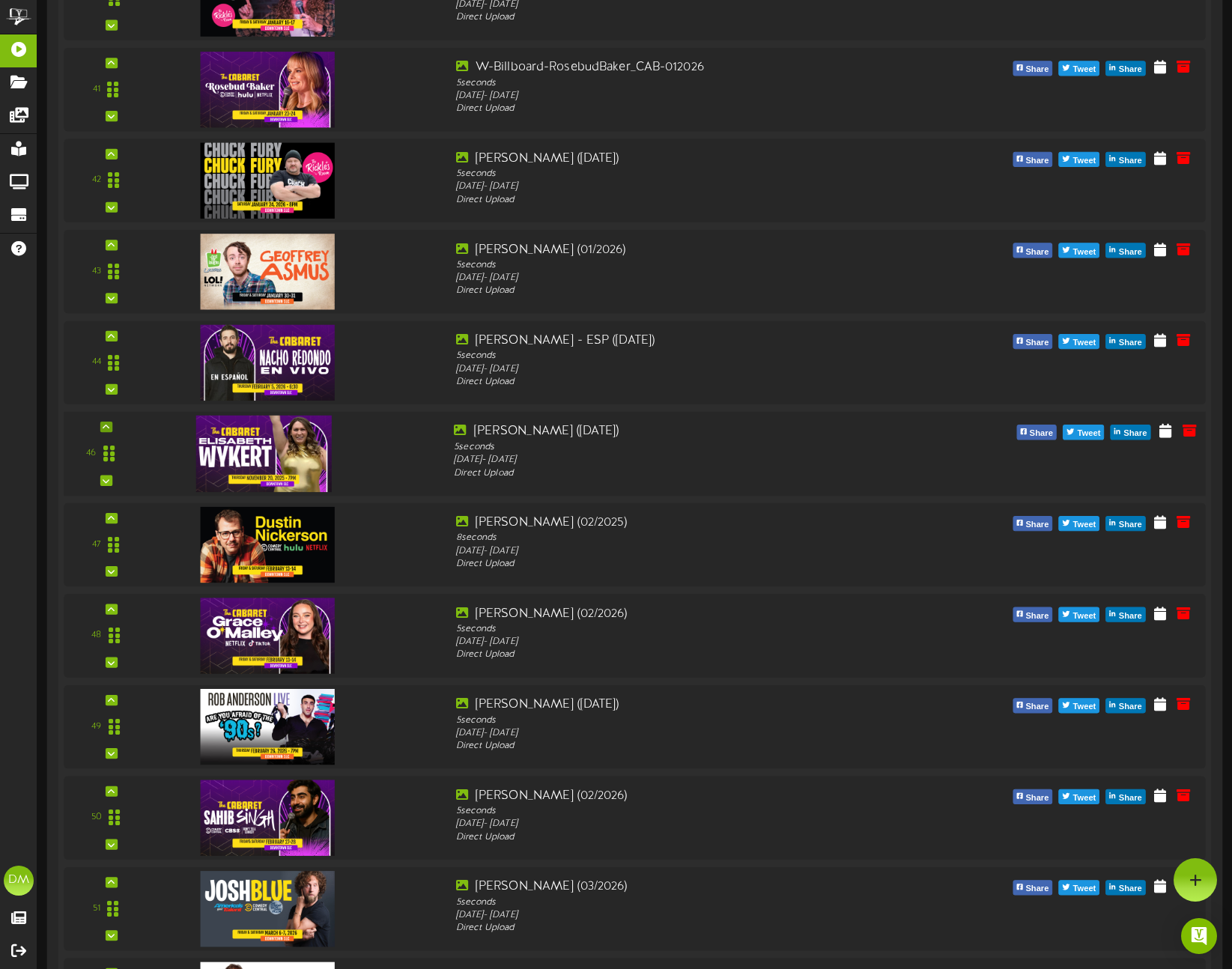
scroll to position [4006, 0]
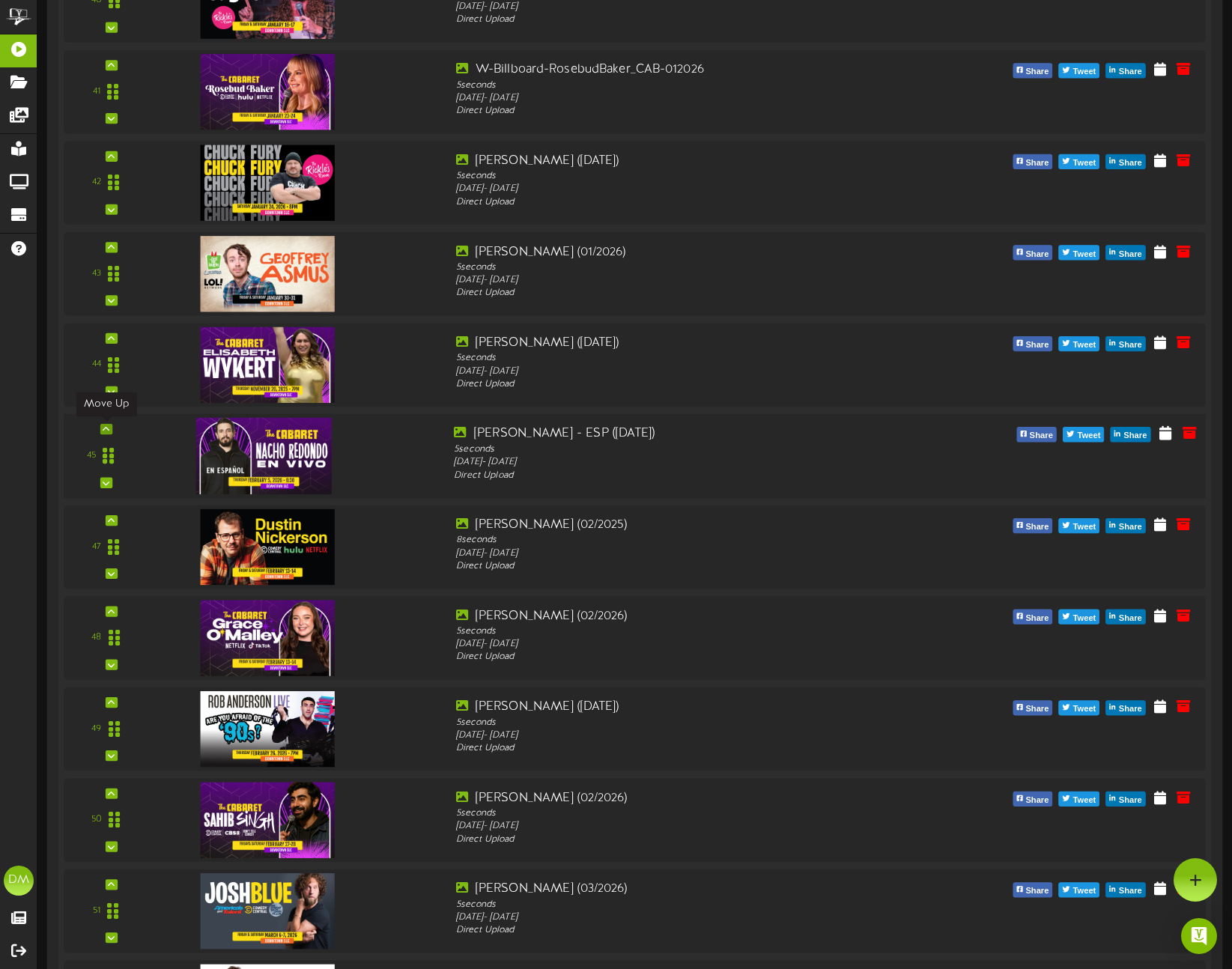
click at [108, 428] on icon at bounding box center [106, 429] width 7 height 8
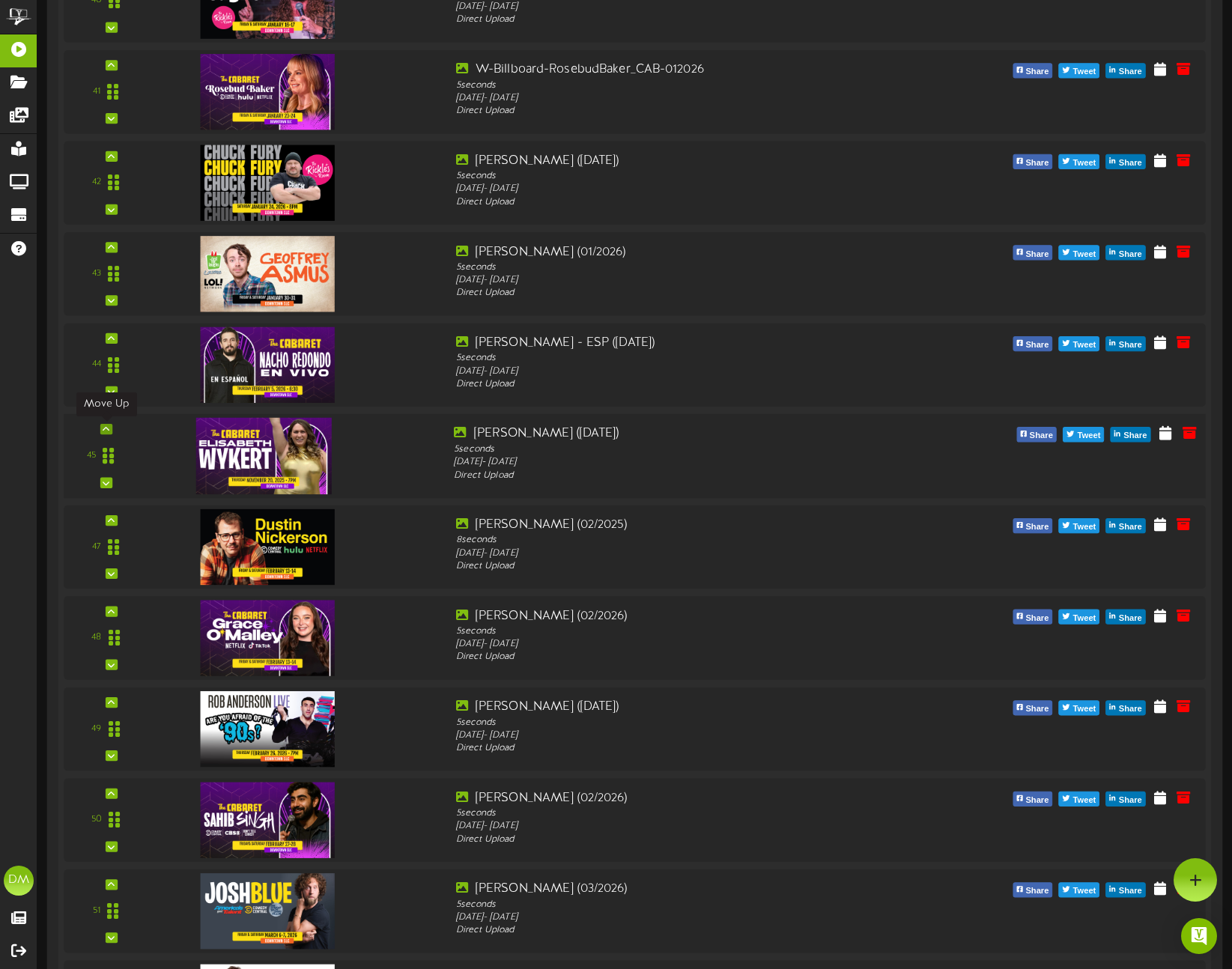
click at [106, 427] on icon at bounding box center [106, 429] width 7 height 8
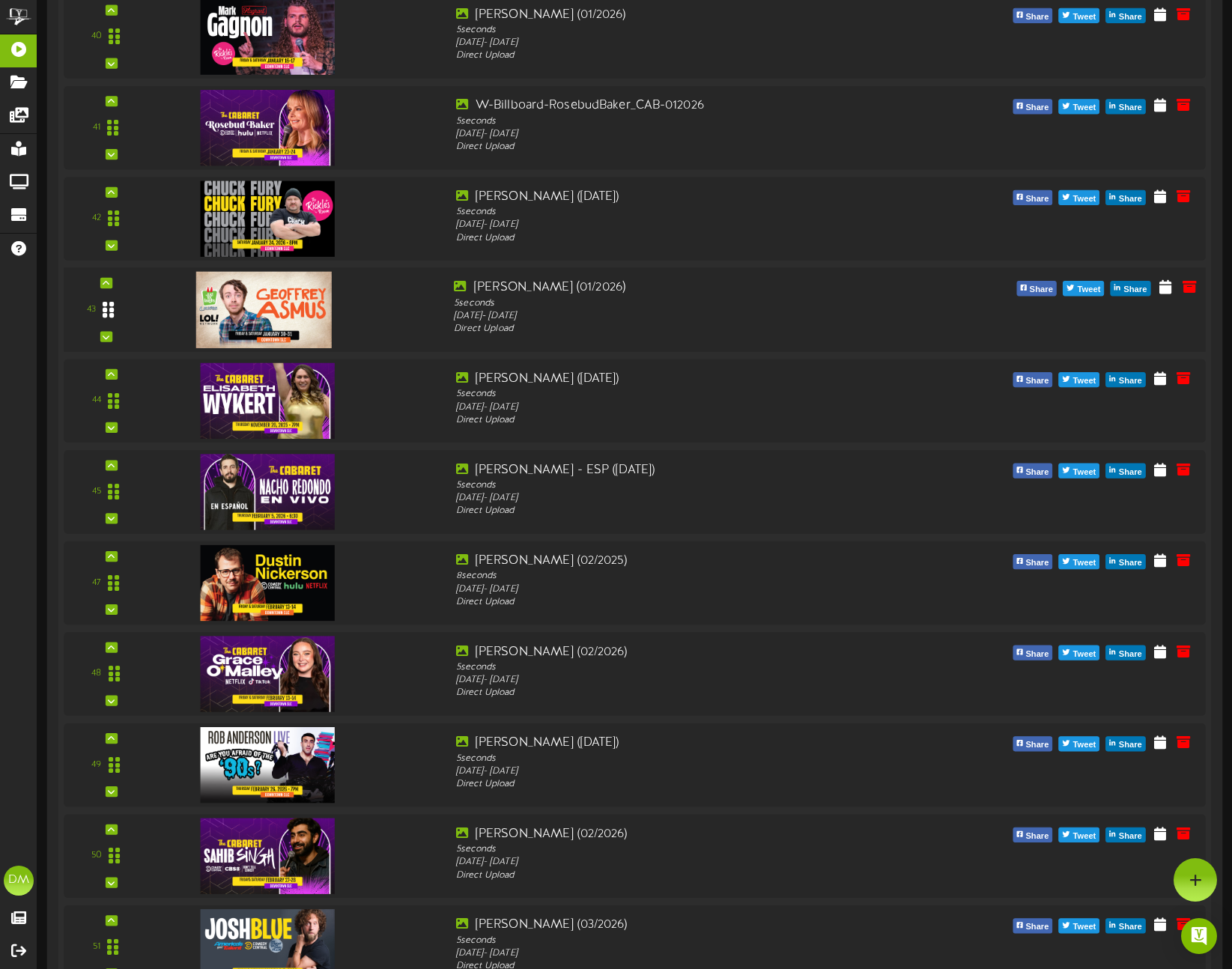
scroll to position [3850, 0]
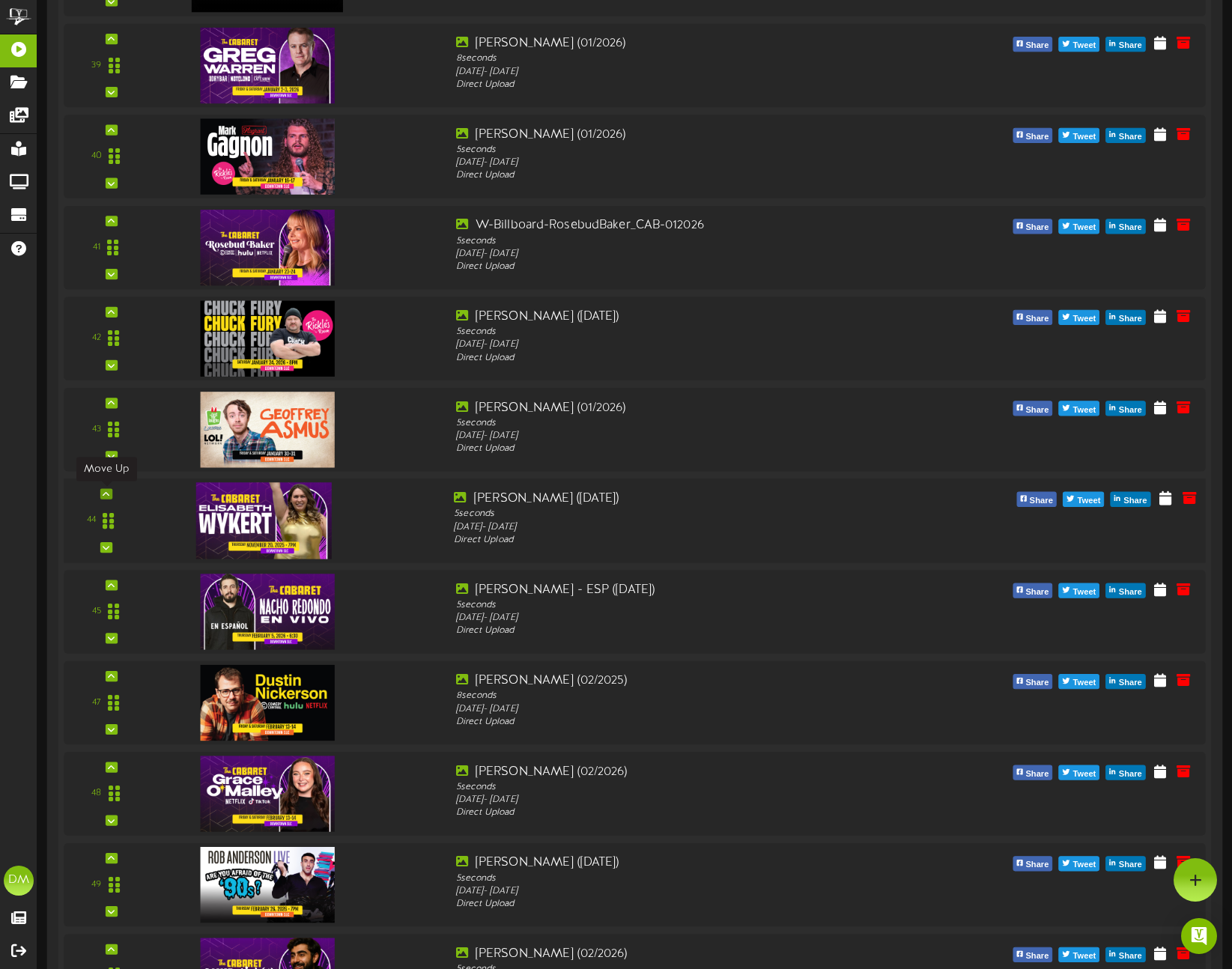
click at [109, 490] on icon at bounding box center [106, 493] width 7 height 8
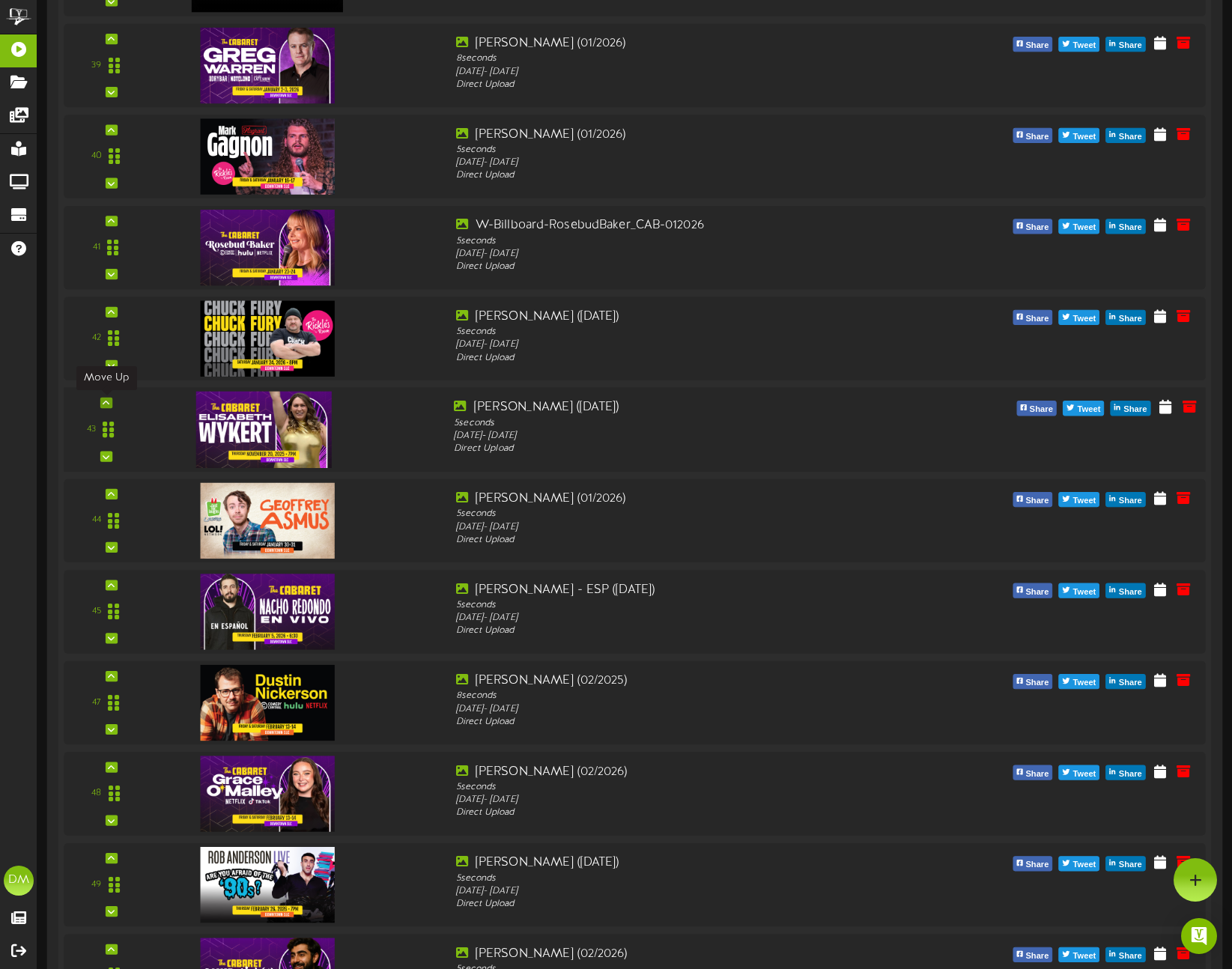
click at [107, 401] on icon at bounding box center [106, 403] width 7 height 8
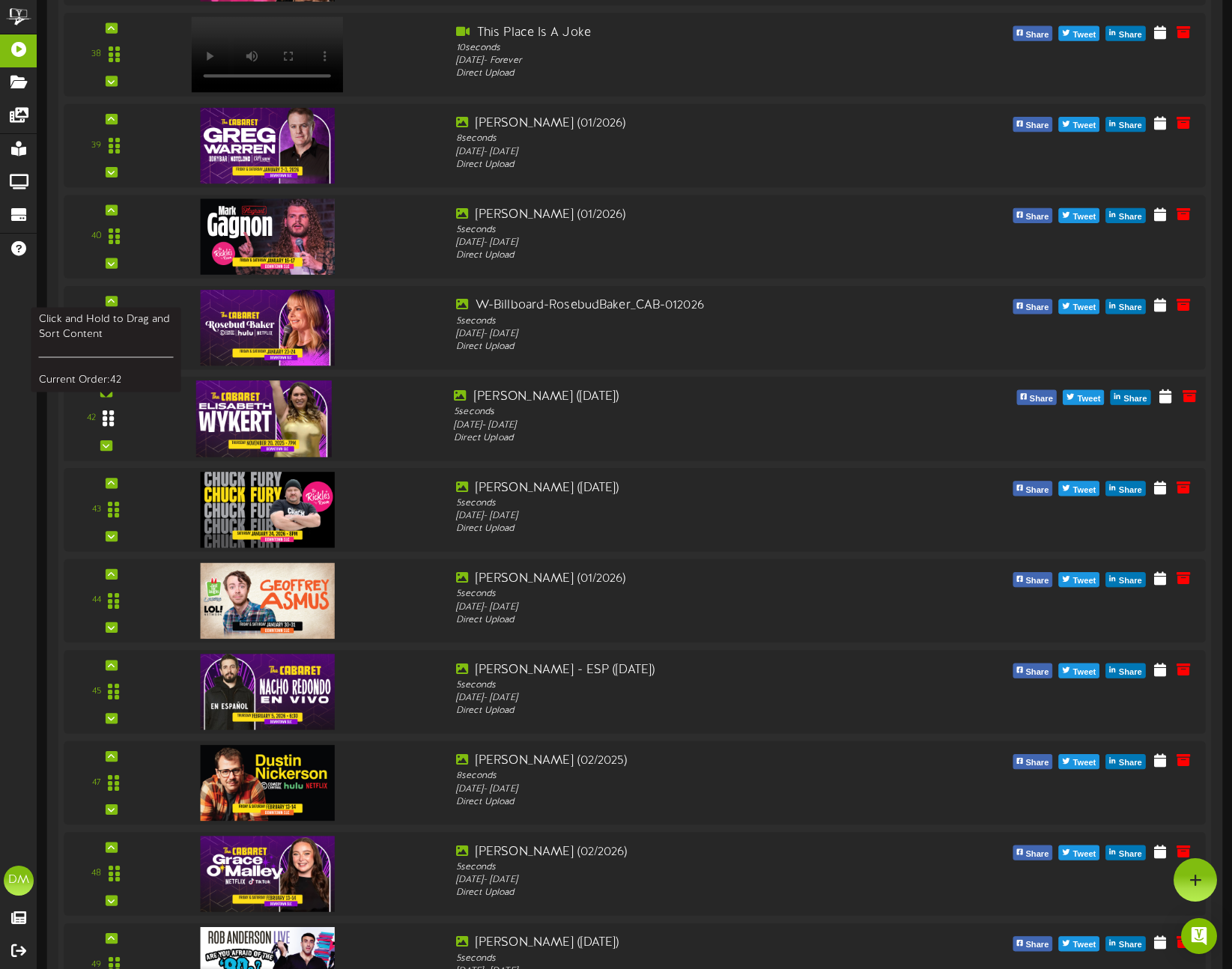
scroll to position [3769, 0]
click at [107, 391] on icon at bounding box center [106, 392] width 7 height 8
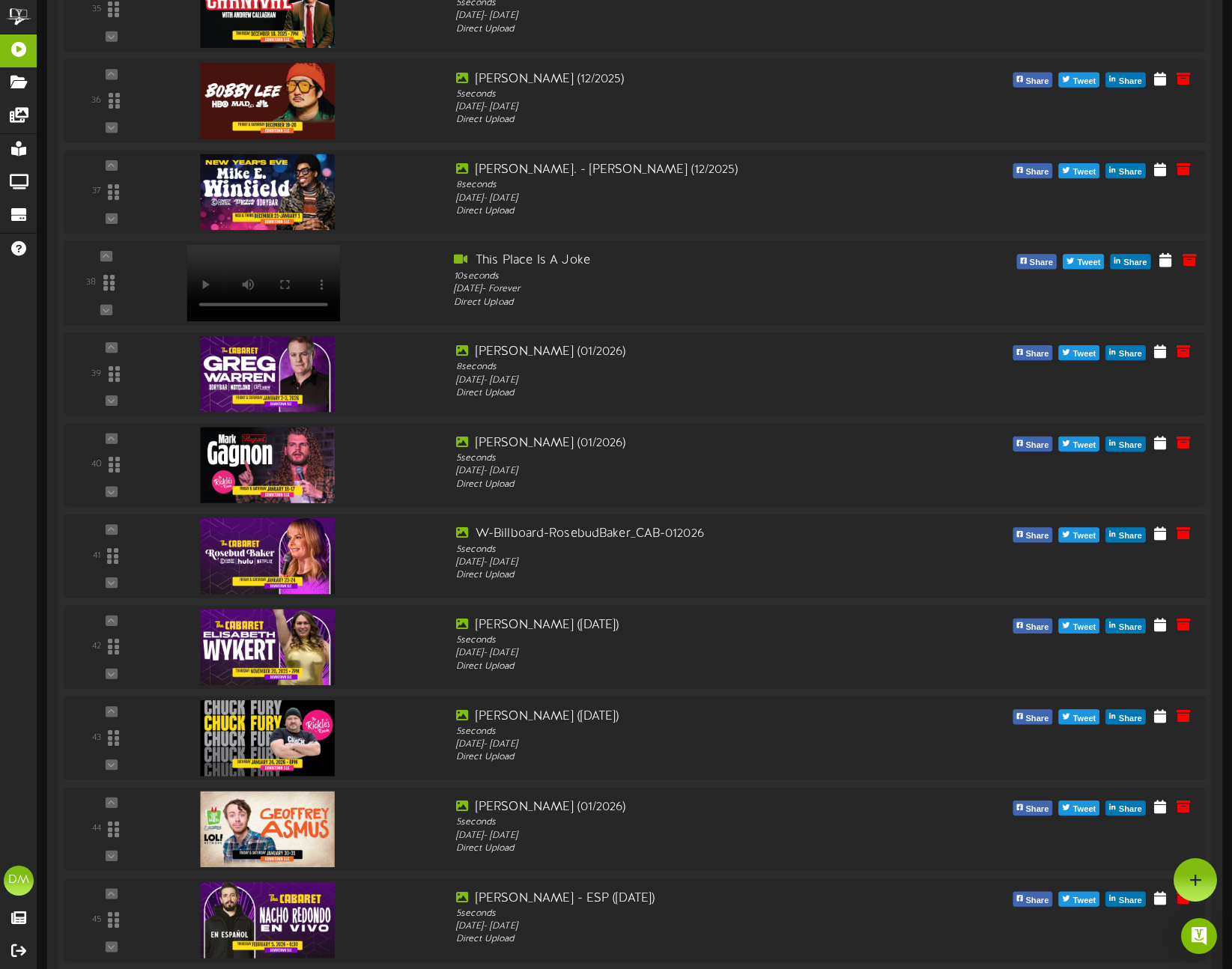
scroll to position [3419, 0]
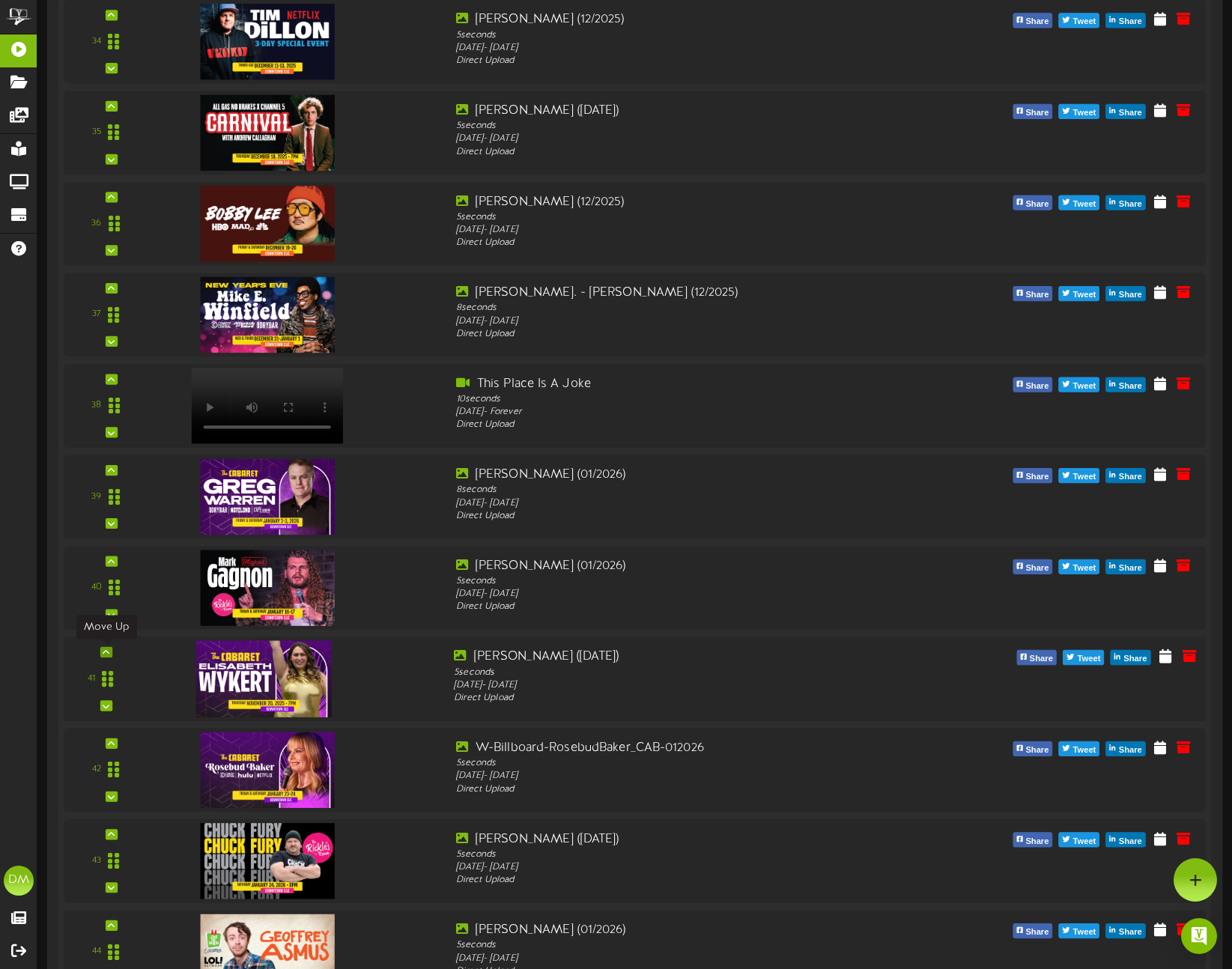
click at [109, 650] on icon at bounding box center [106, 653] width 7 height 8
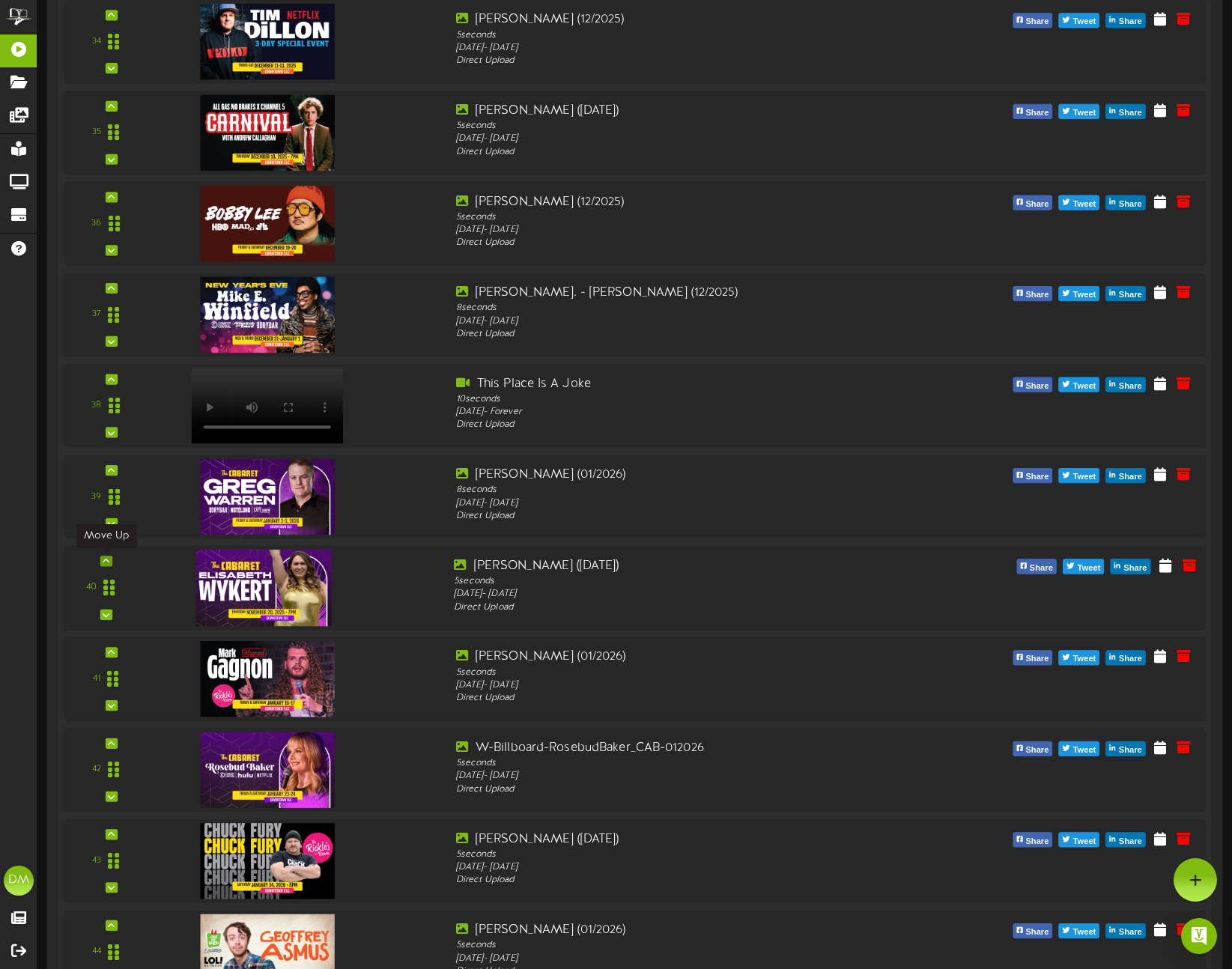
click at [107, 559] on icon at bounding box center [106, 561] width 7 height 8
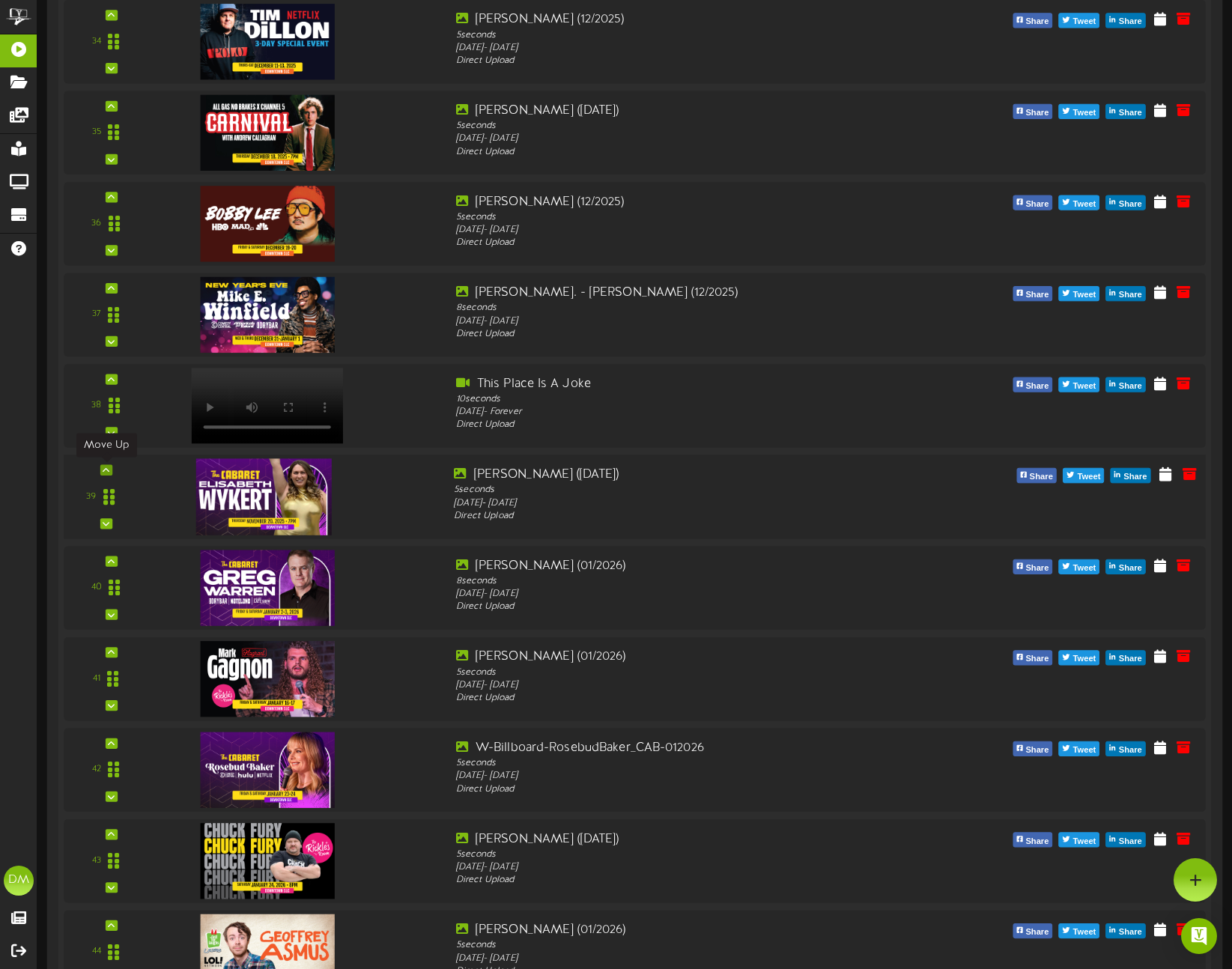
click at [107, 470] on icon at bounding box center [106, 470] width 7 height 8
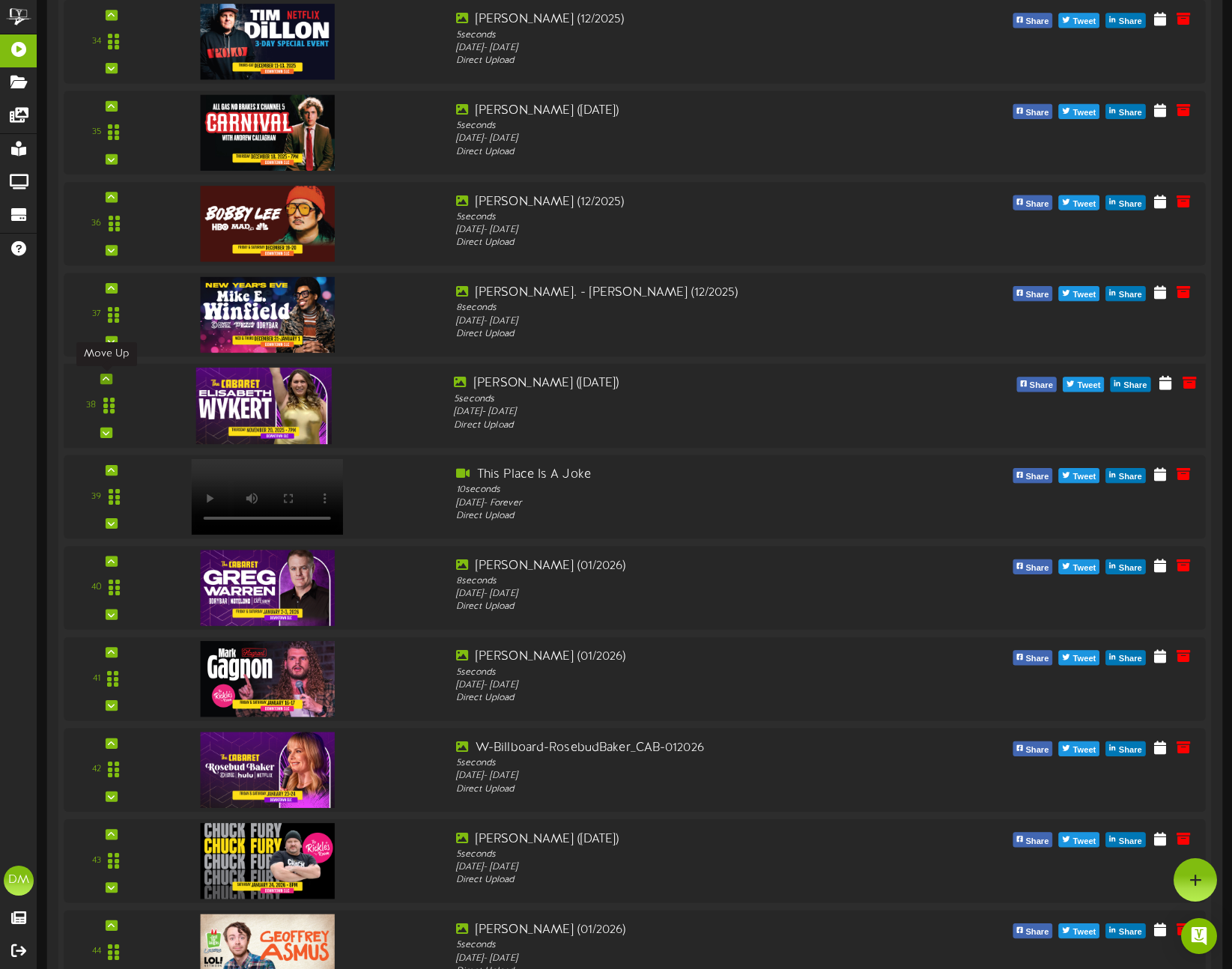
click at [107, 381] on icon at bounding box center [106, 379] width 7 height 8
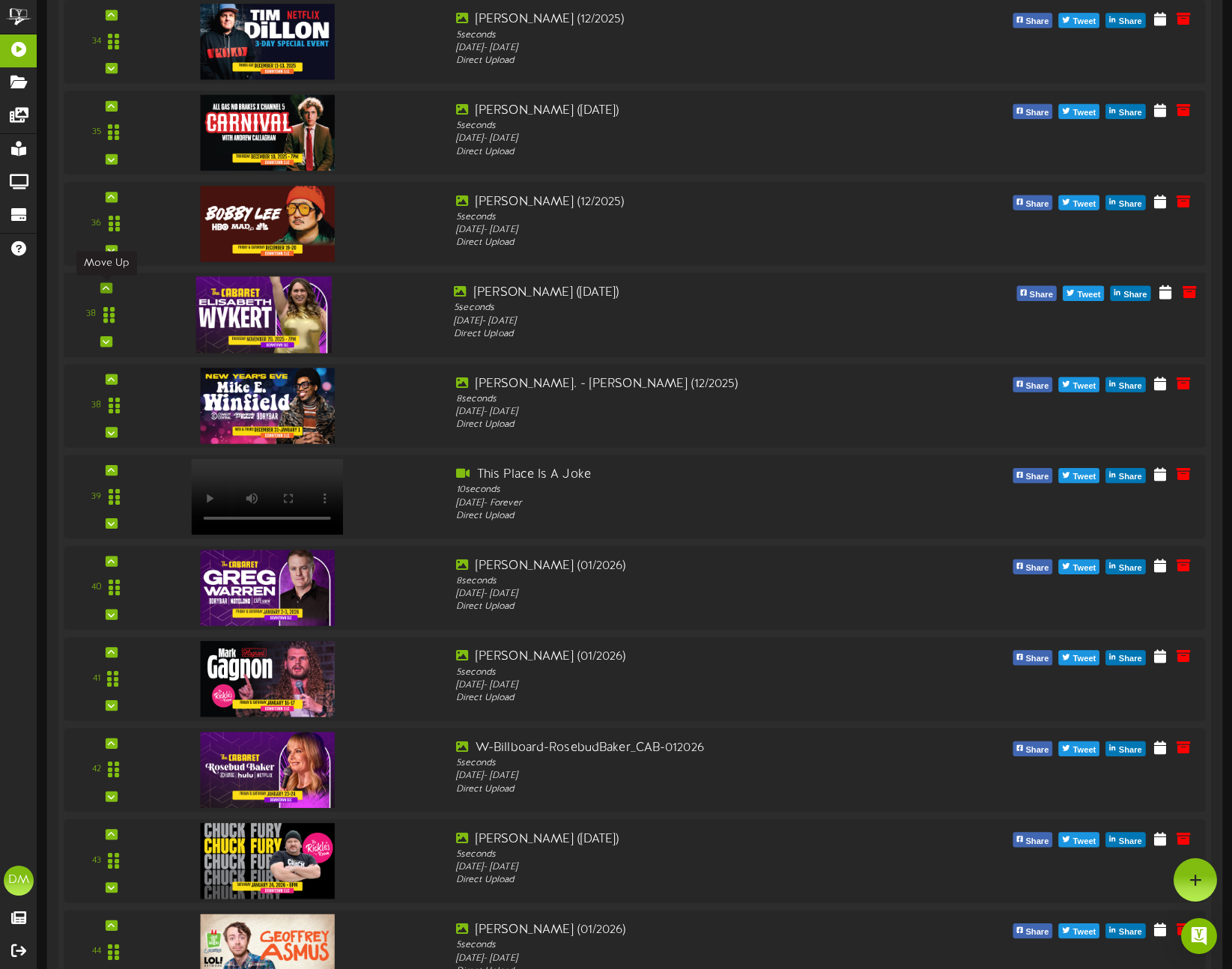
click at [110, 283] on div at bounding box center [106, 287] width 12 height 11
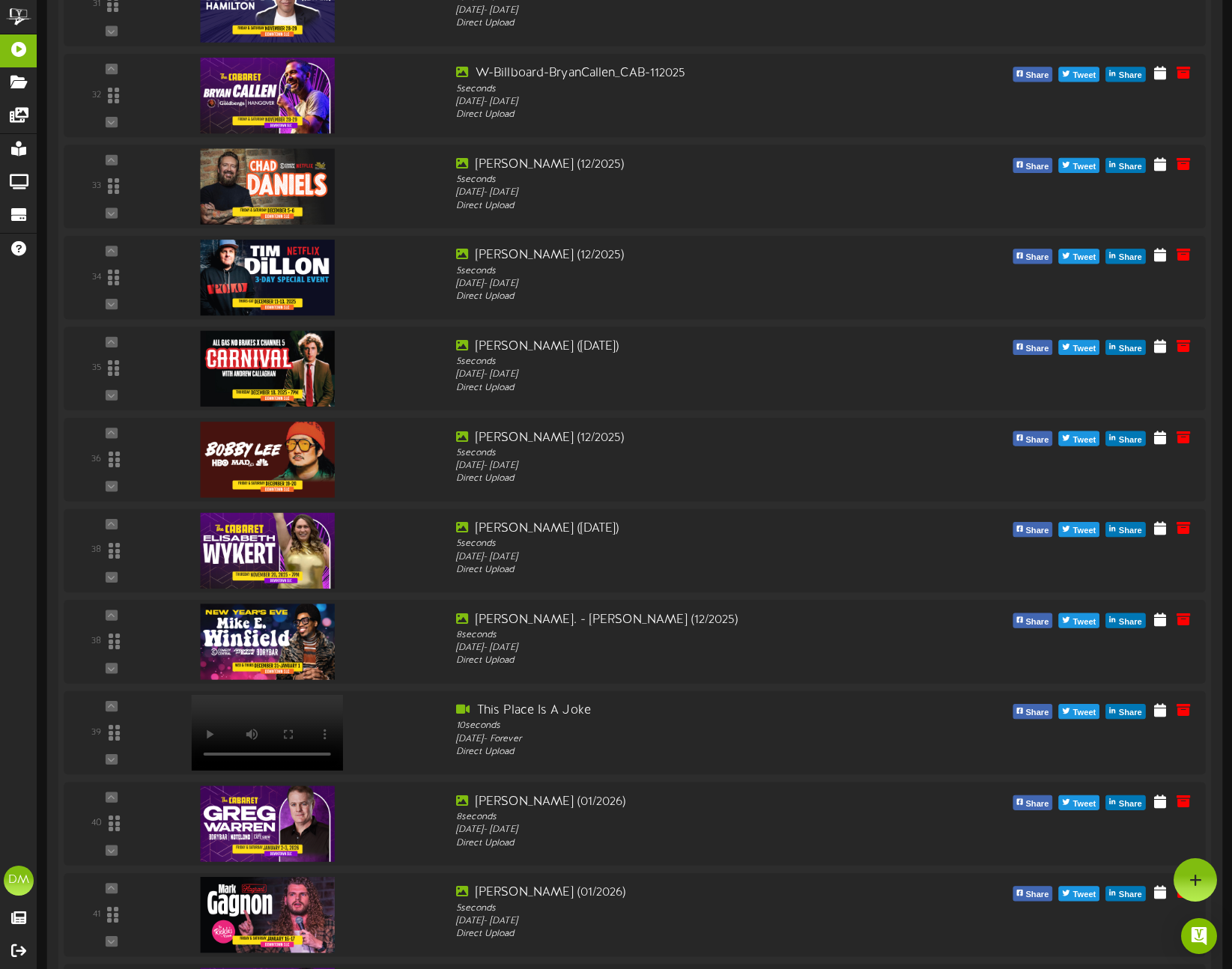
scroll to position [3143, 0]
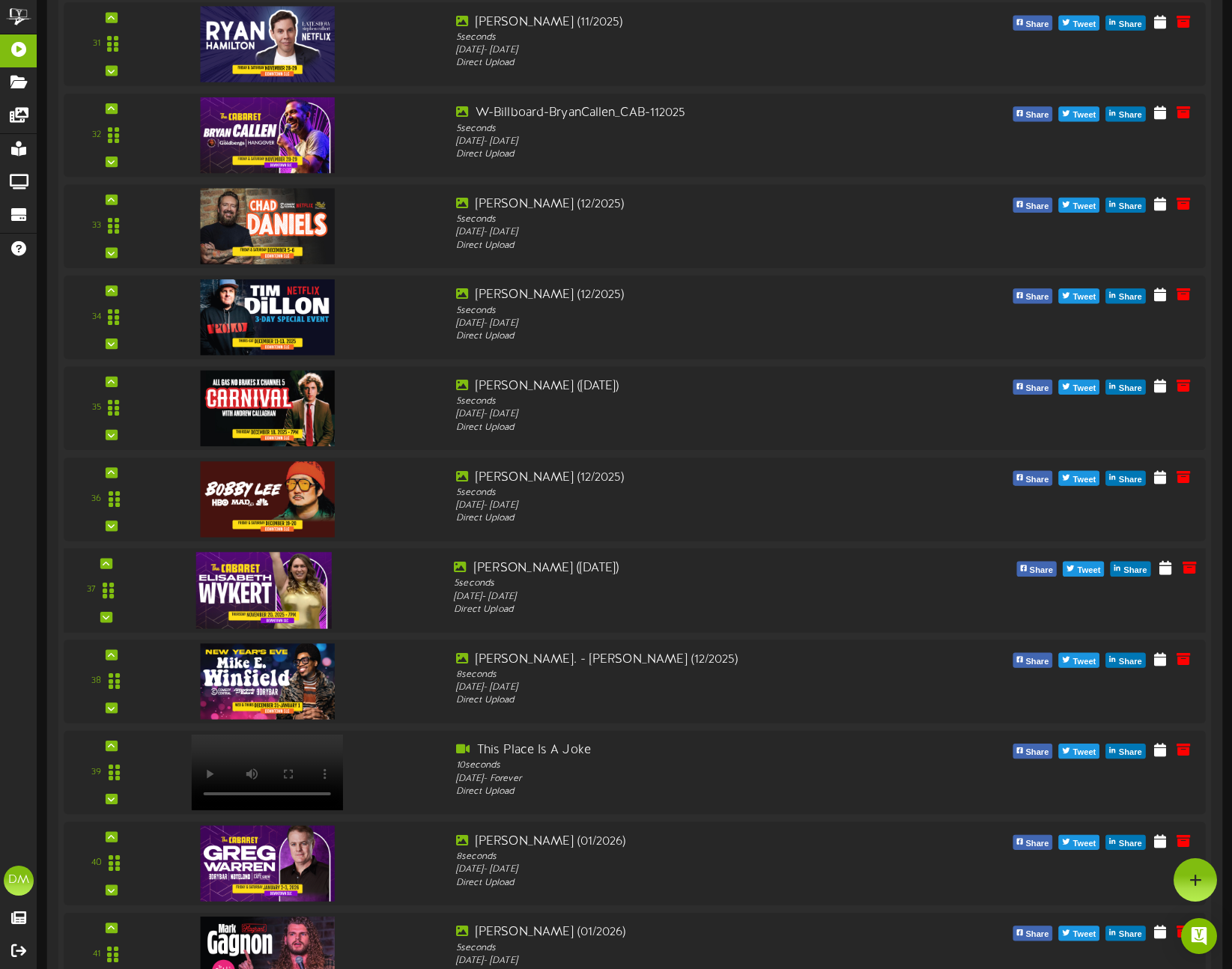
click at [113, 561] on div "37" at bounding box center [106, 590] width 73 height 62
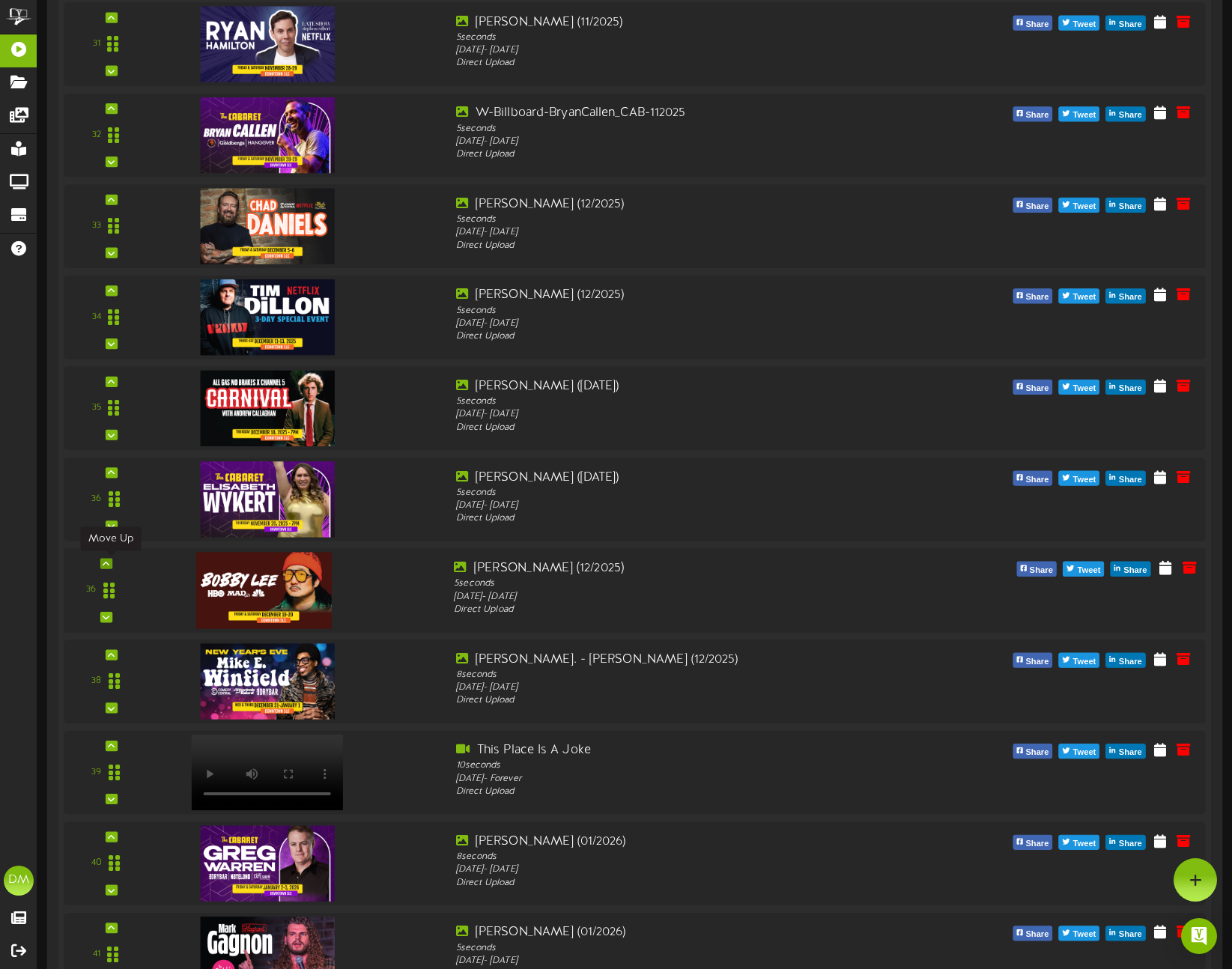
click at [105, 561] on icon at bounding box center [106, 563] width 7 height 8
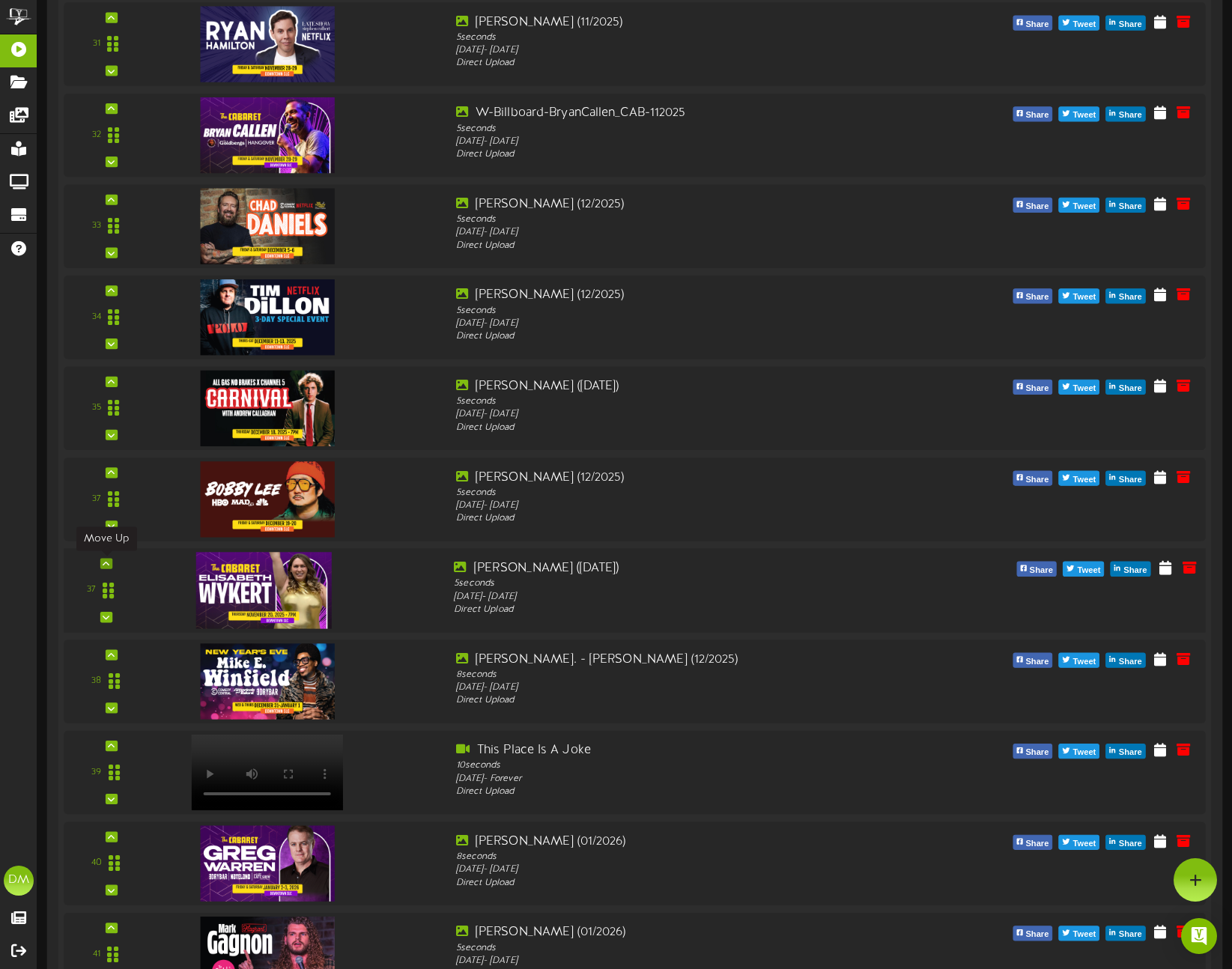
click at [104, 565] on icon at bounding box center [106, 563] width 7 height 8
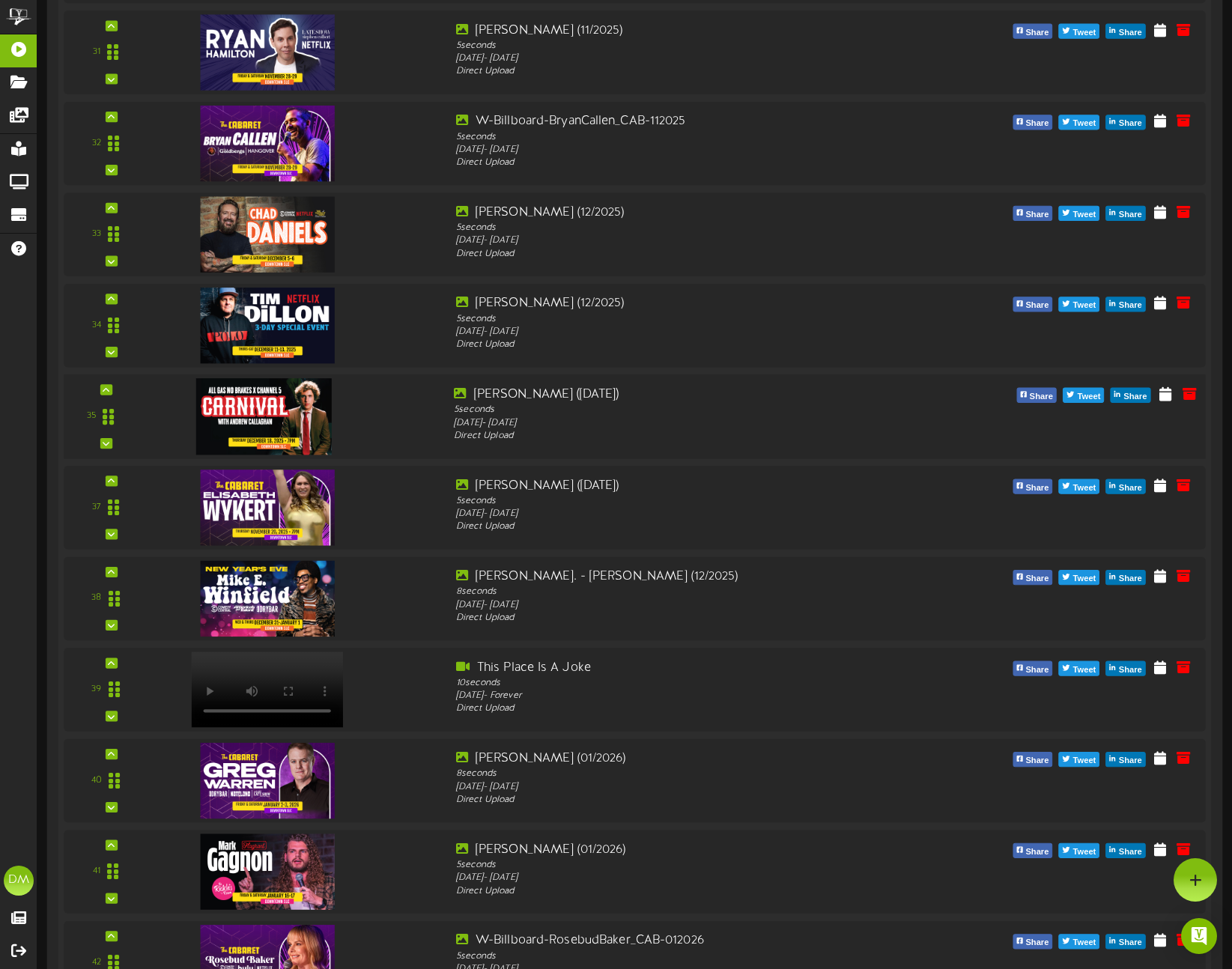
scroll to position [3113, 0]
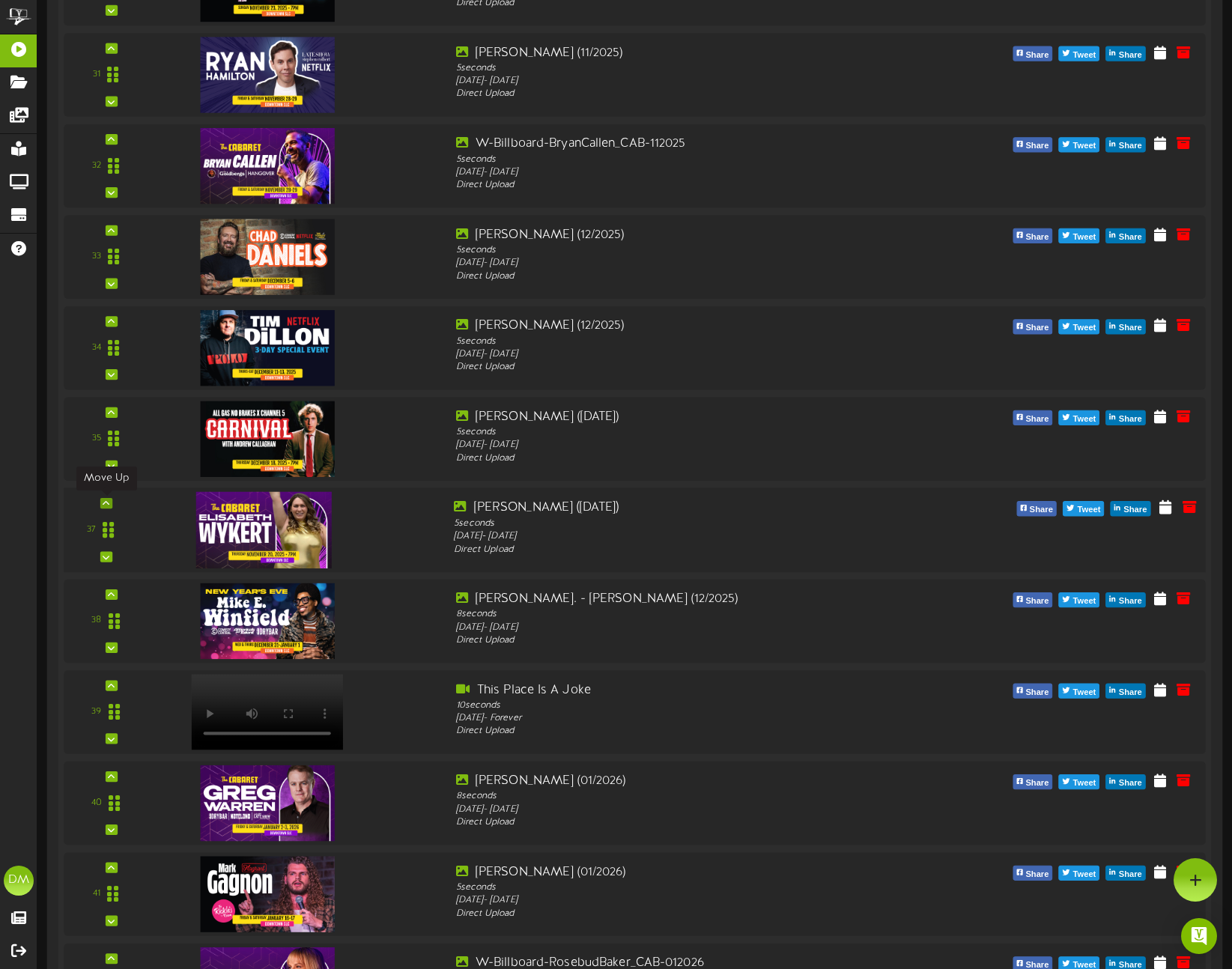
click at [111, 503] on div at bounding box center [106, 503] width 12 height 11
click at [108, 504] on div "37" at bounding box center [106, 531] width 73 height 62
click at [105, 500] on div "37" at bounding box center [106, 531] width 73 height 62
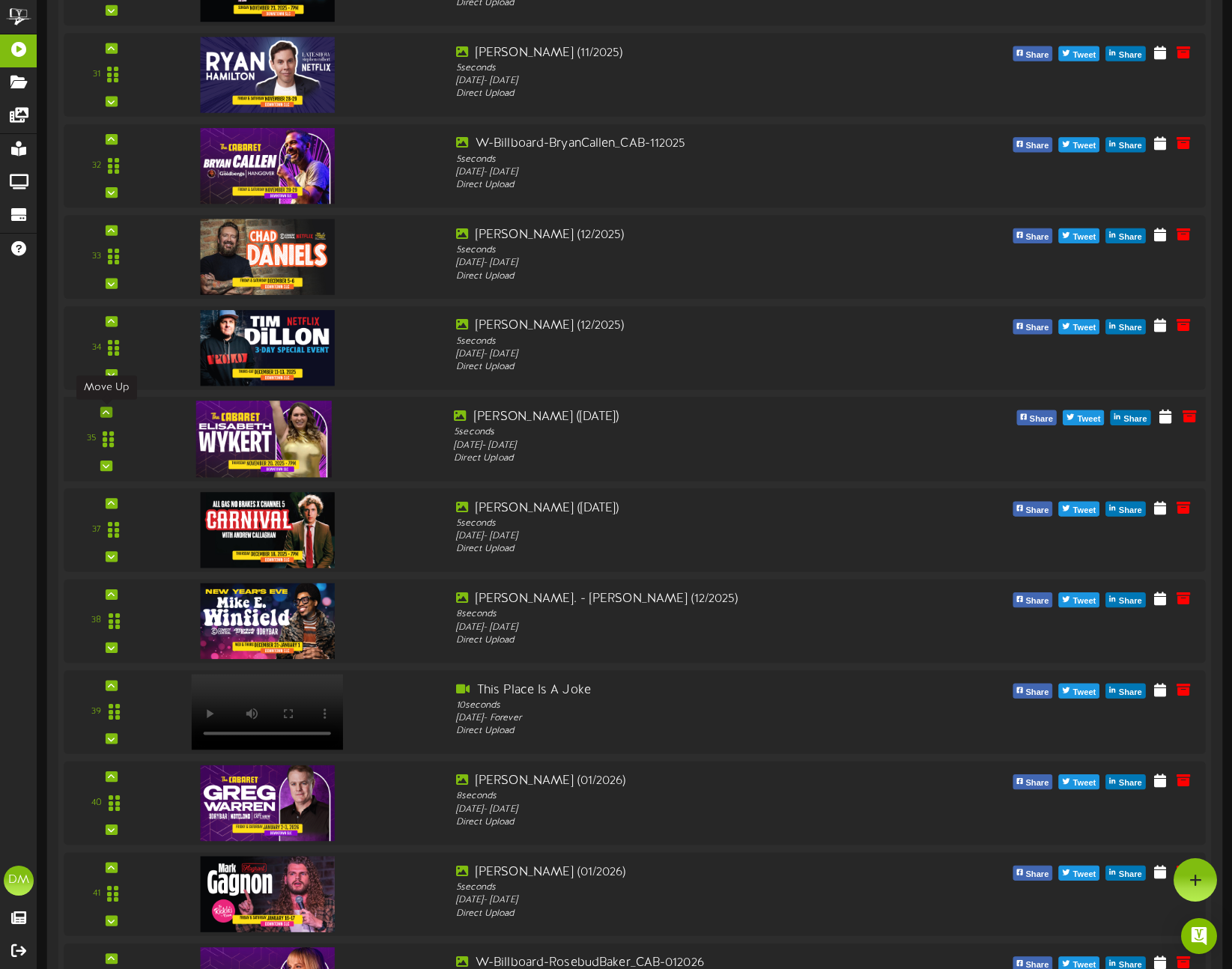
click at [107, 409] on icon at bounding box center [106, 412] width 7 height 8
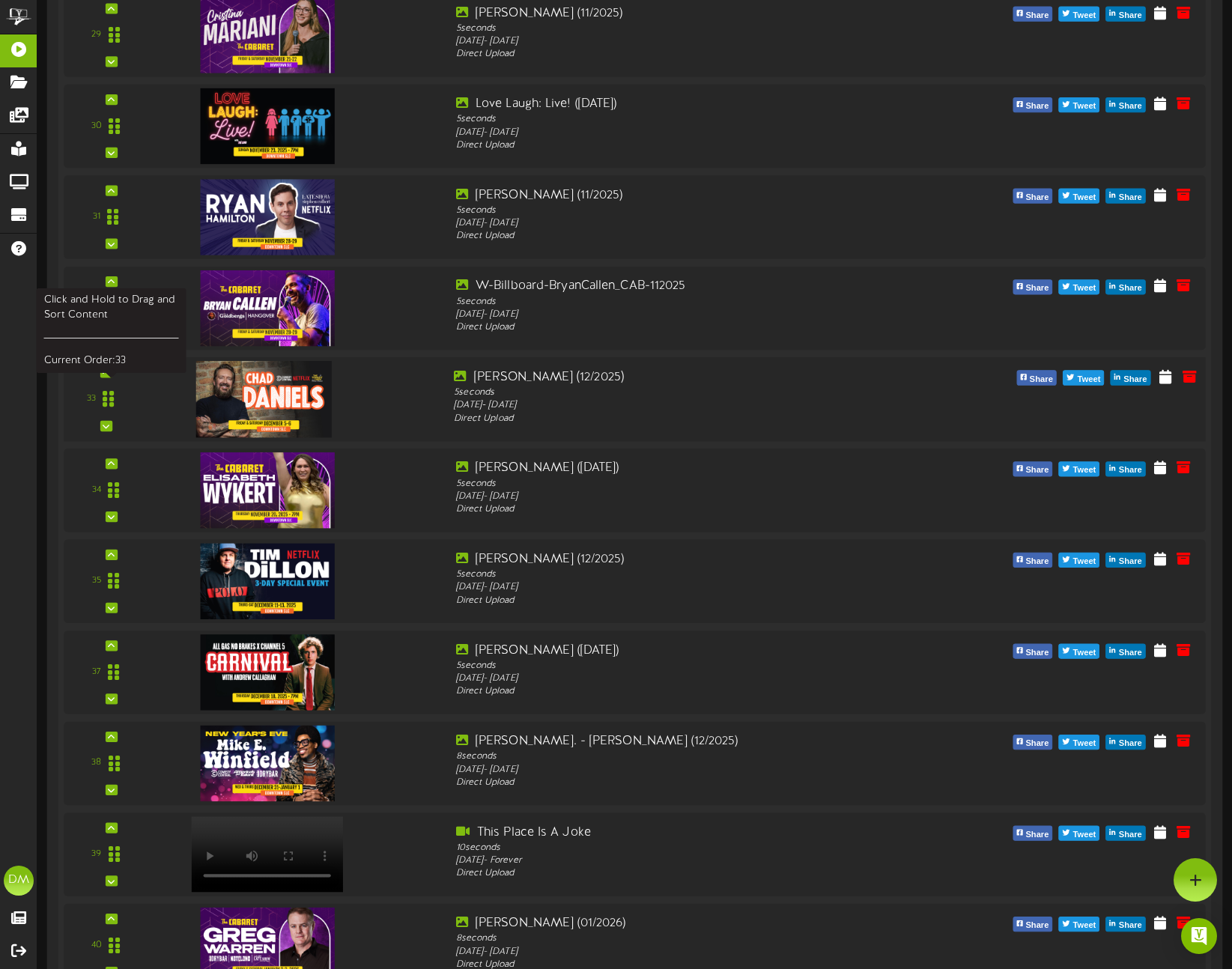
scroll to position [2935, 0]
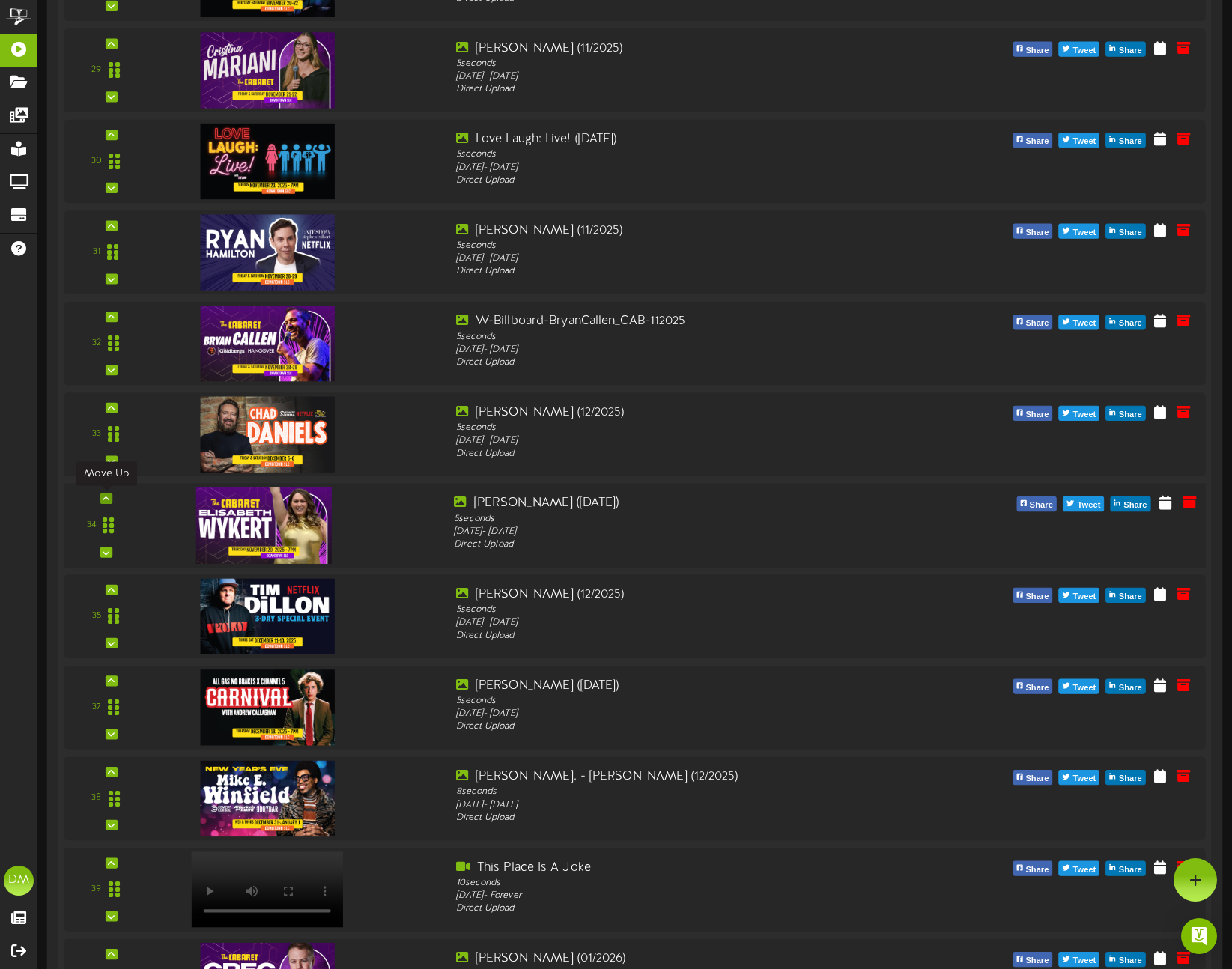
click at [111, 495] on div at bounding box center [106, 498] width 12 height 11
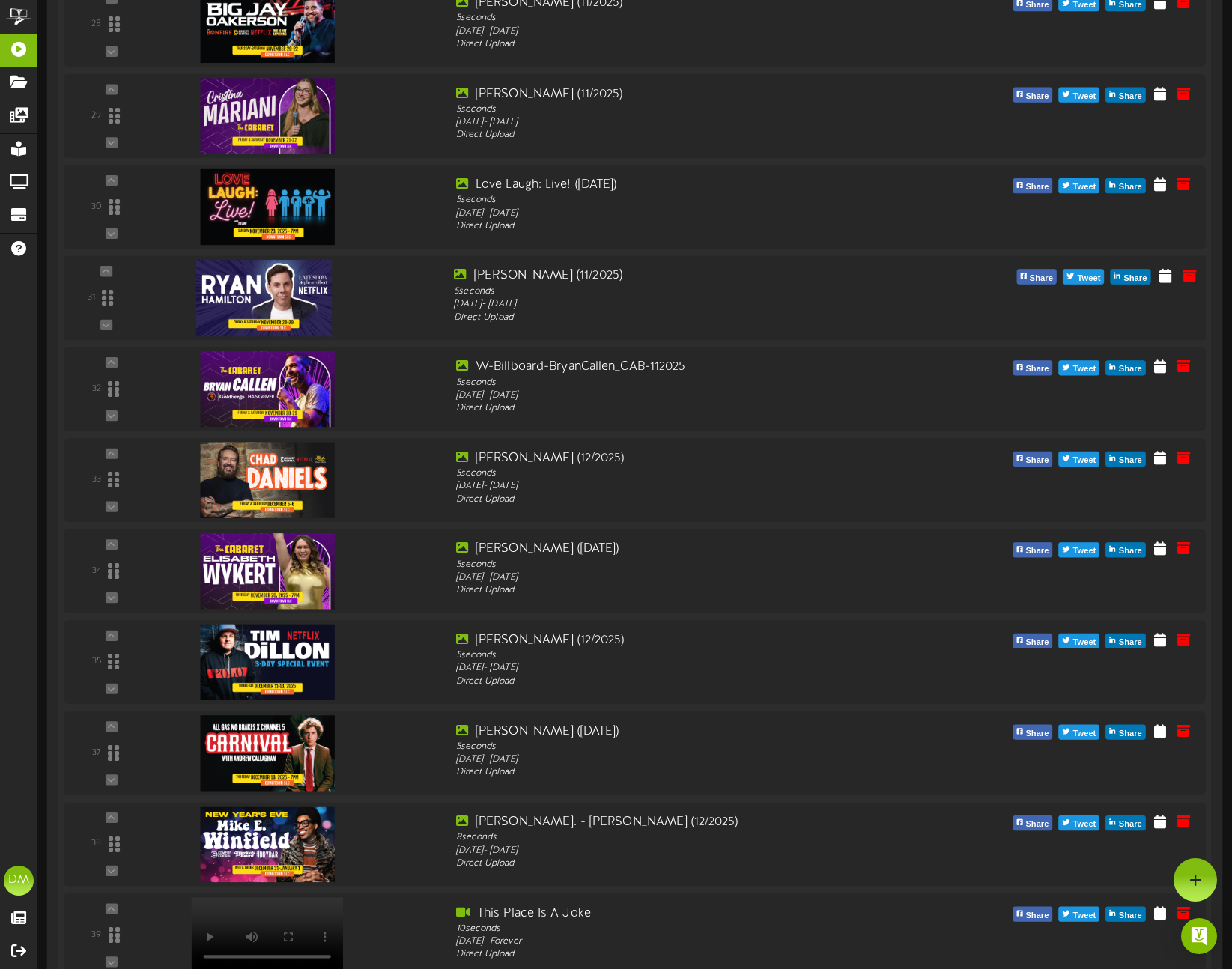
scroll to position [2716, 0]
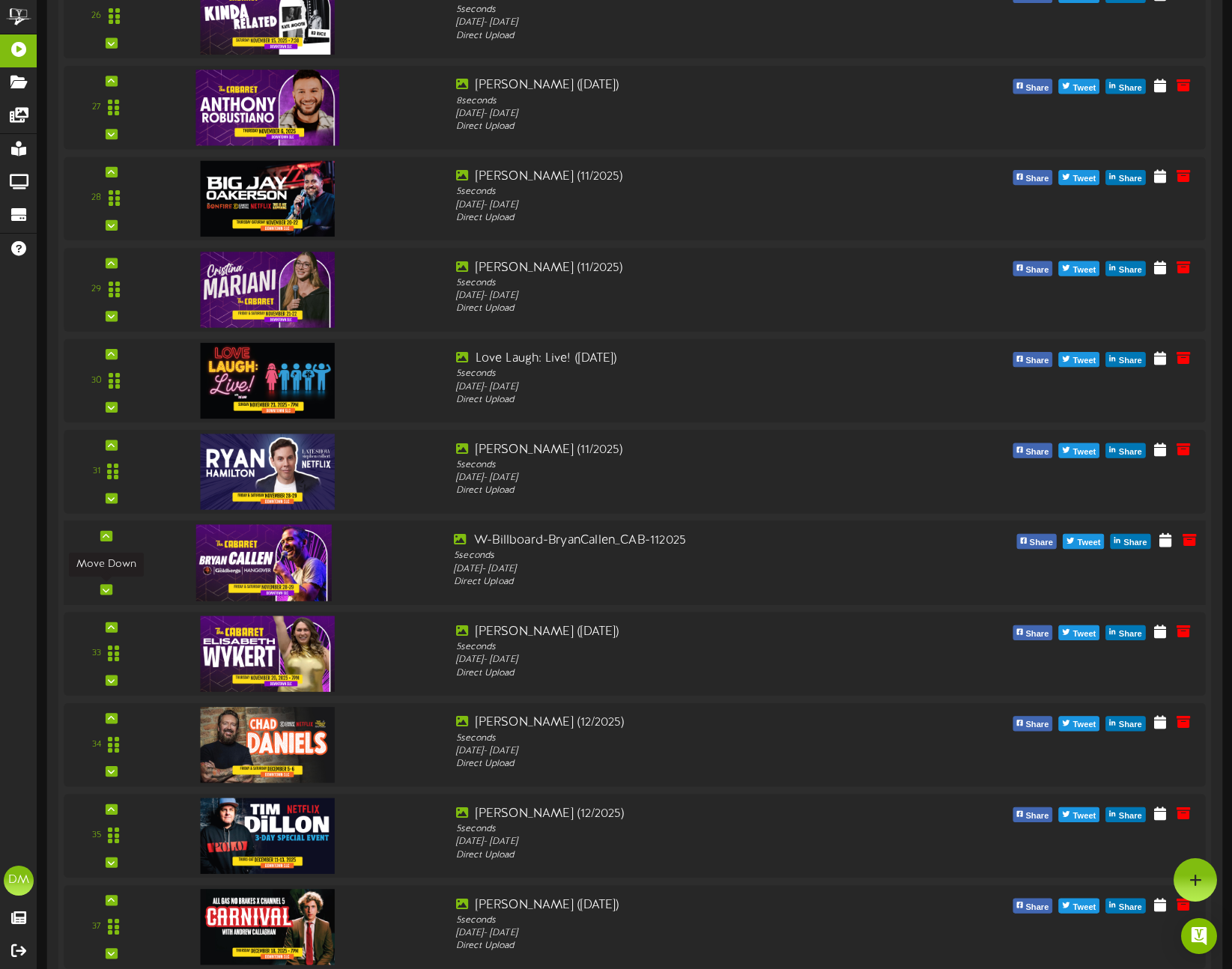
click at [108, 588] on icon at bounding box center [106, 589] width 7 height 8
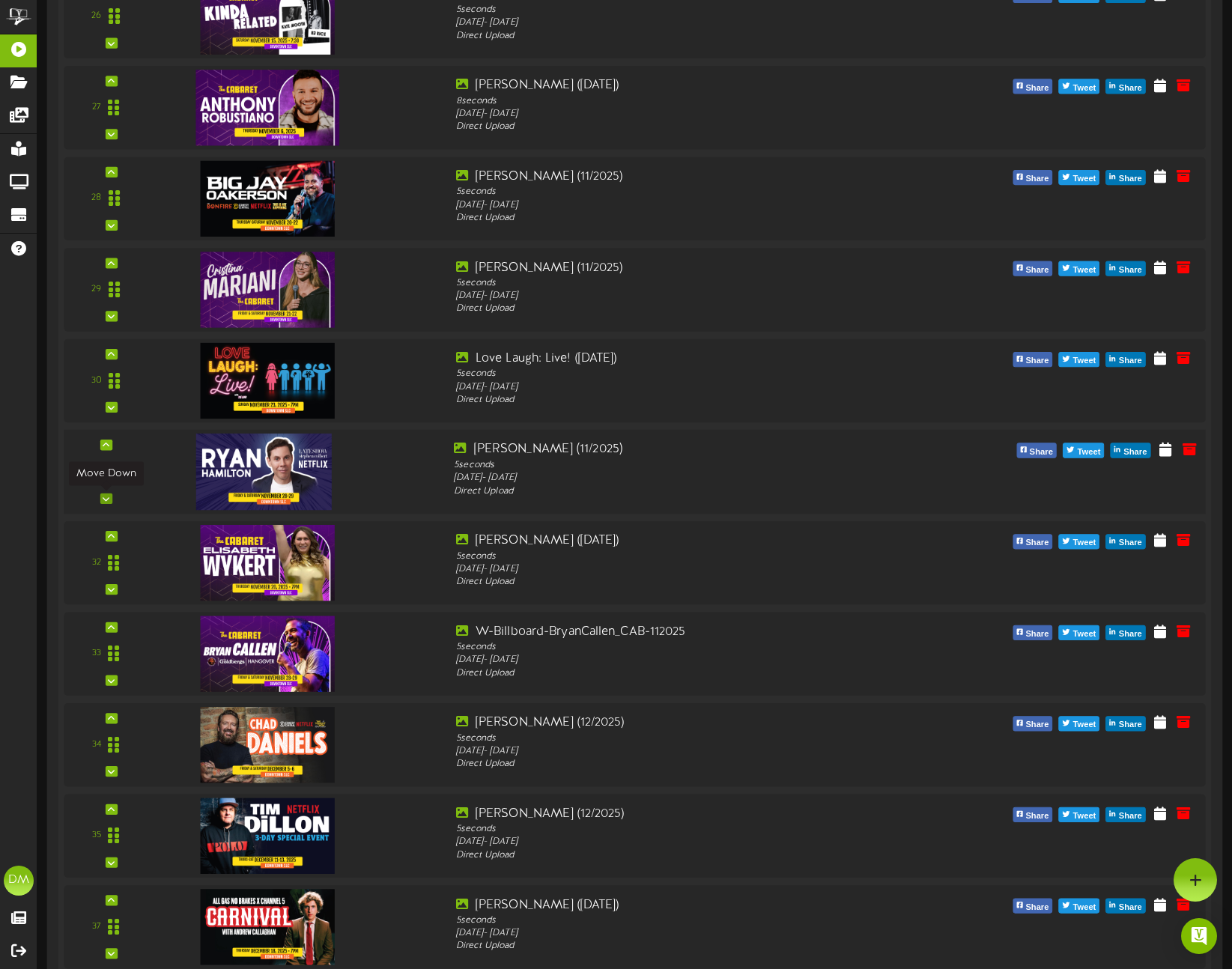
click at [108, 495] on icon at bounding box center [106, 499] width 7 height 8
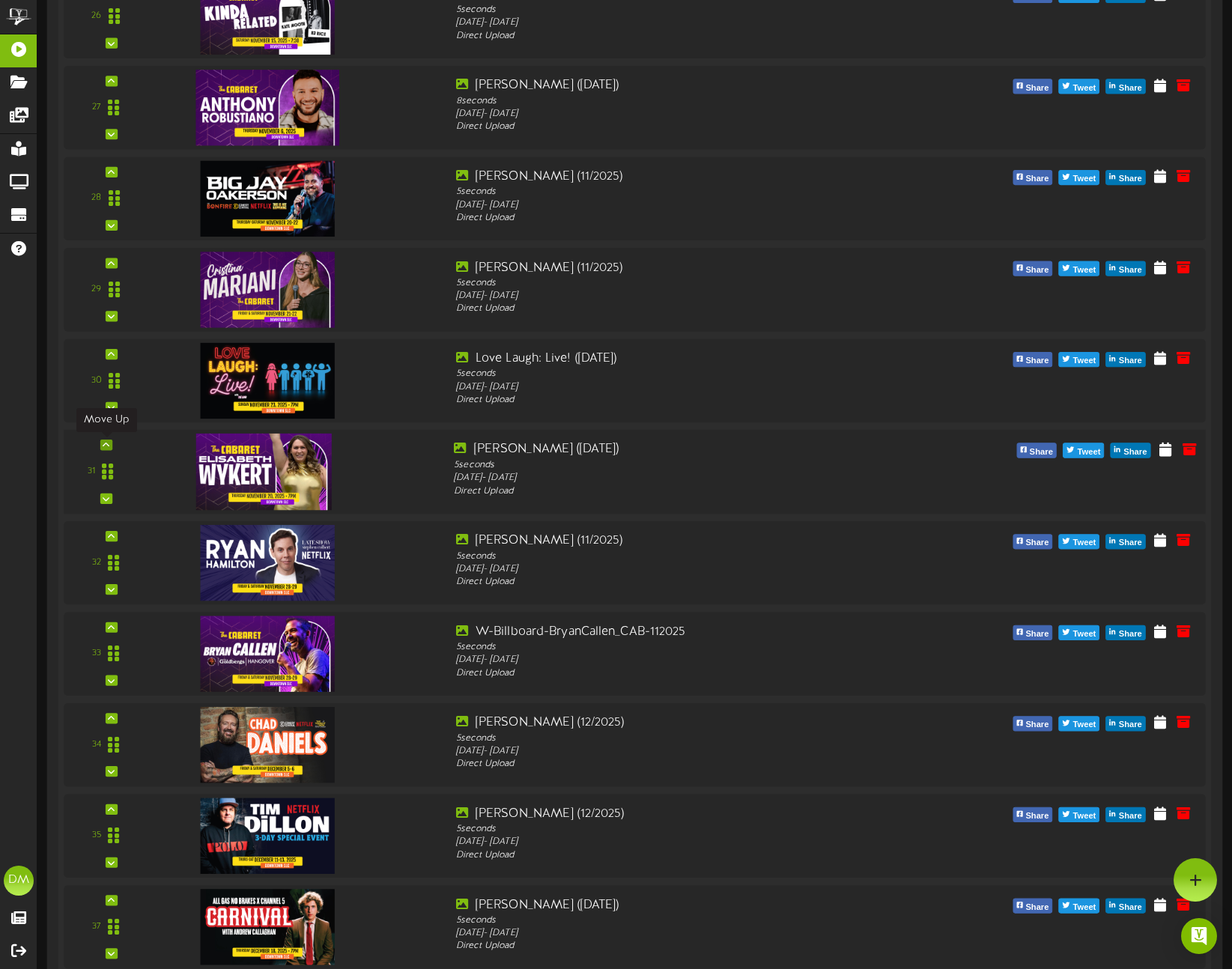
click at [111, 441] on div at bounding box center [106, 444] width 12 height 11
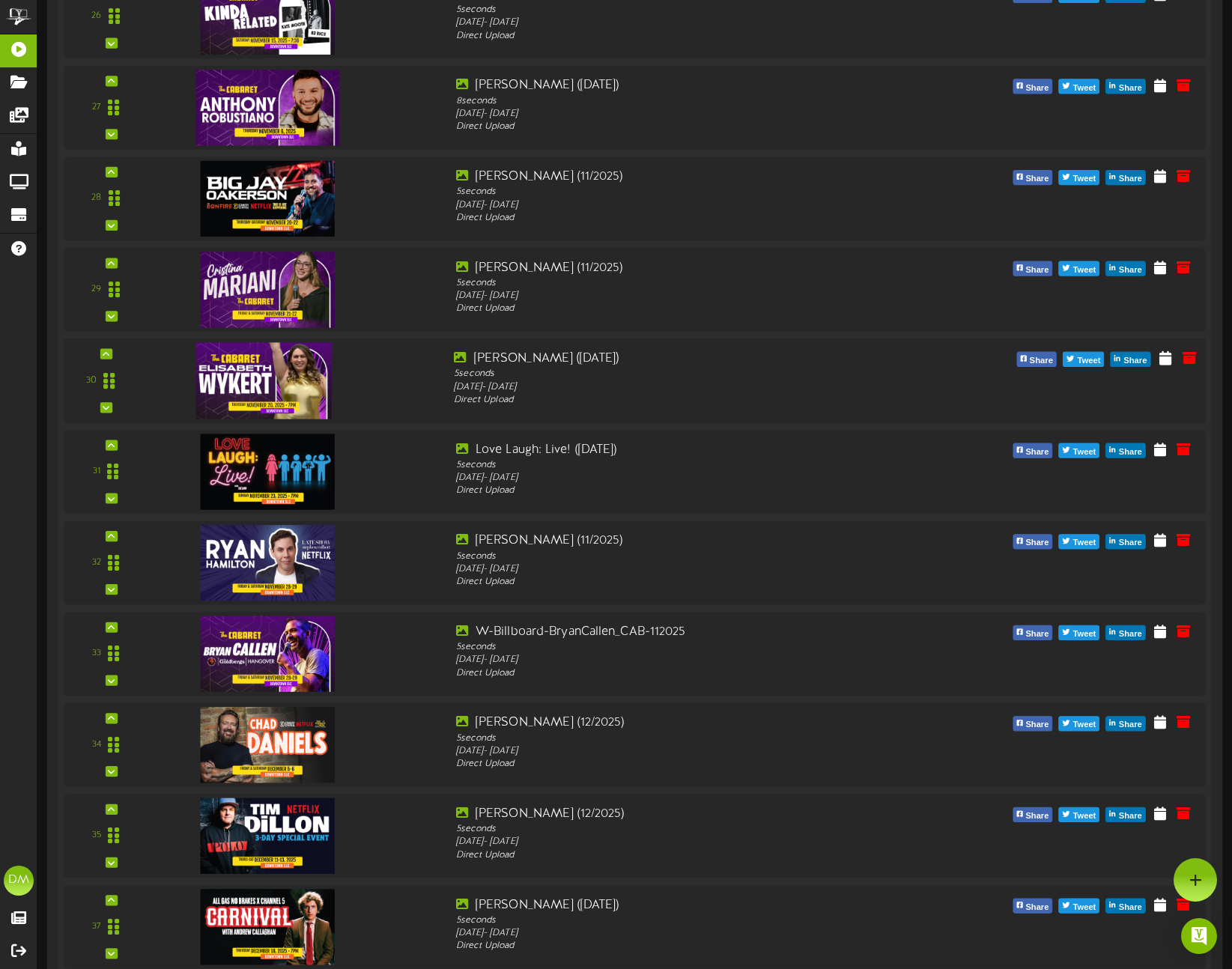
click at [110, 347] on div "30" at bounding box center [636, 381] width 1154 height 85
click at [106, 351] on icon at bounding box center [106, 354] width 7 height 8
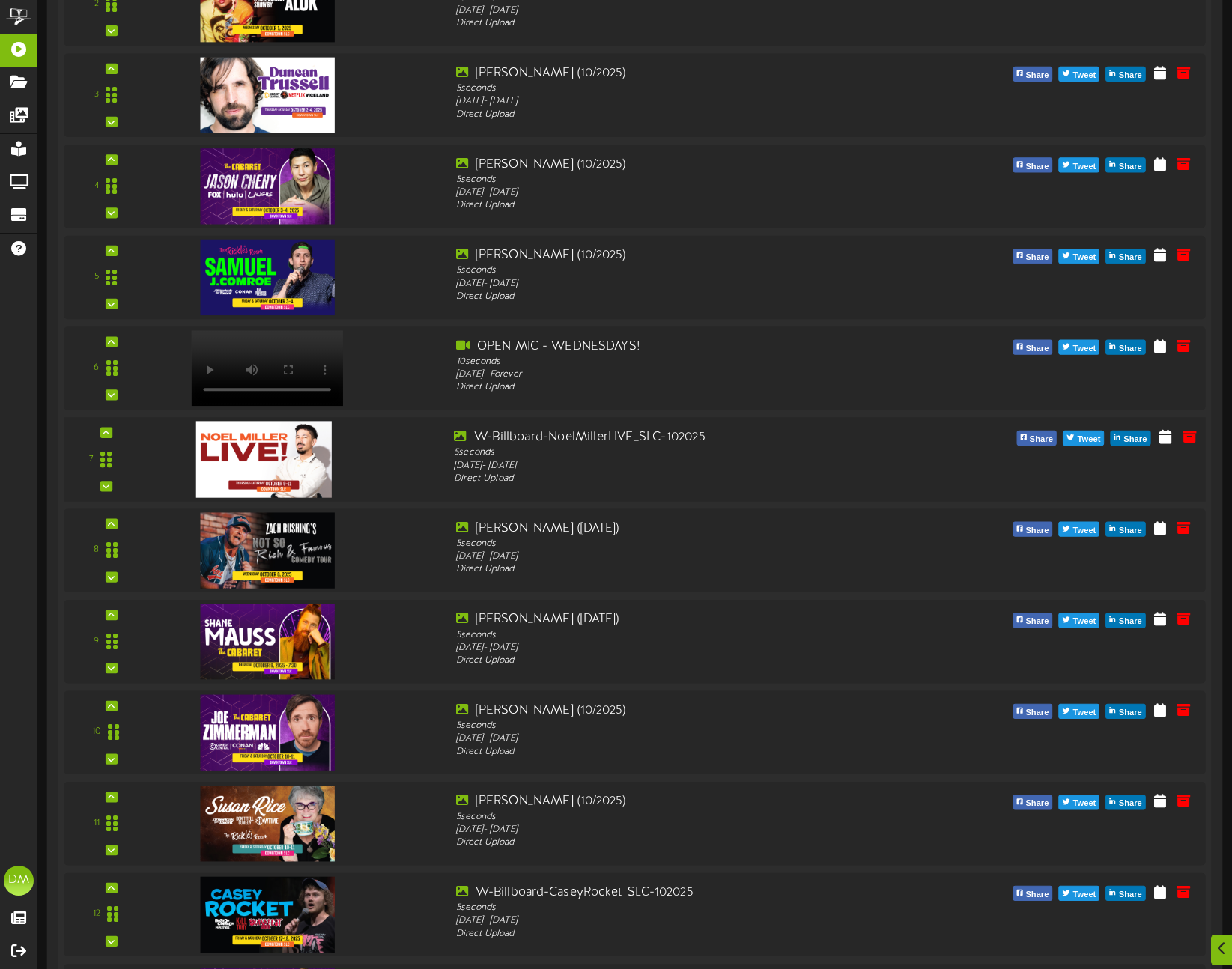
scroll to position [614, 0]
